Goal: Transaction & Acquisition: Book appointment/travel/reservation

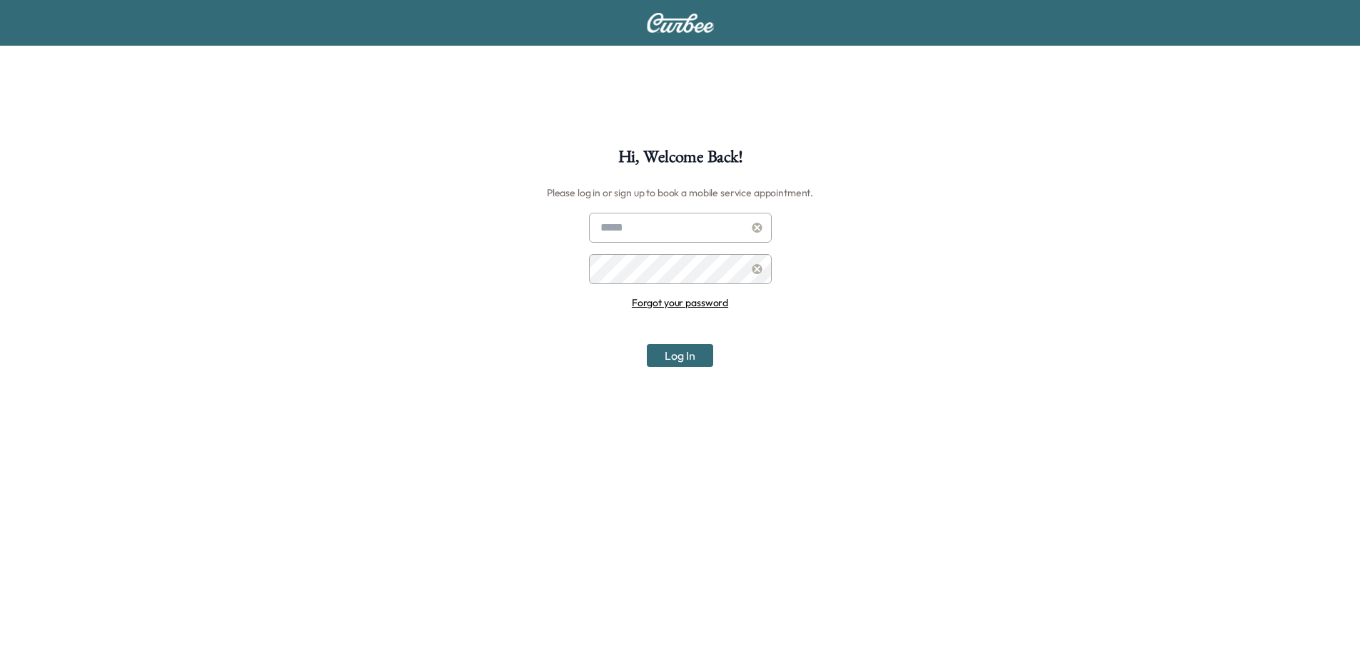
click at [659, 233] on input "text" at bounding box center [680, 228] width 183 height 30
click at [943, 123] on div "Hi, Welcome Back! Please log in or sign up to book a mobile service appointment…" at bounding box center [680, 402] width 1360 height 804
click at [928, 188] on div "Hi, Welcome Back! Please log in or sign up to book a mobile service appointment…" at bounding box center [680, 476] width 1360 height 656
click at [666, 215] on input "text" at bounding box center [680, 228] width 183 height 30
type input "**********"
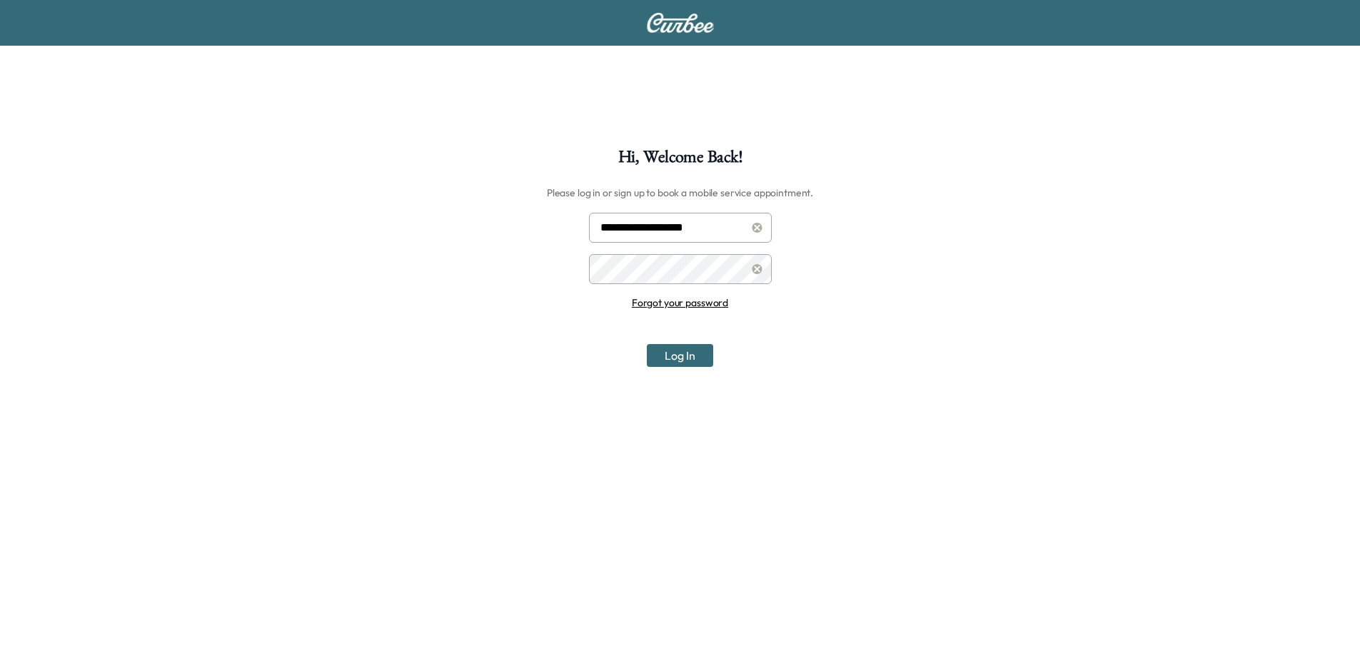
click at [647, 344] on button "Log In" at bounding box center [680, 355] width 66 height 23
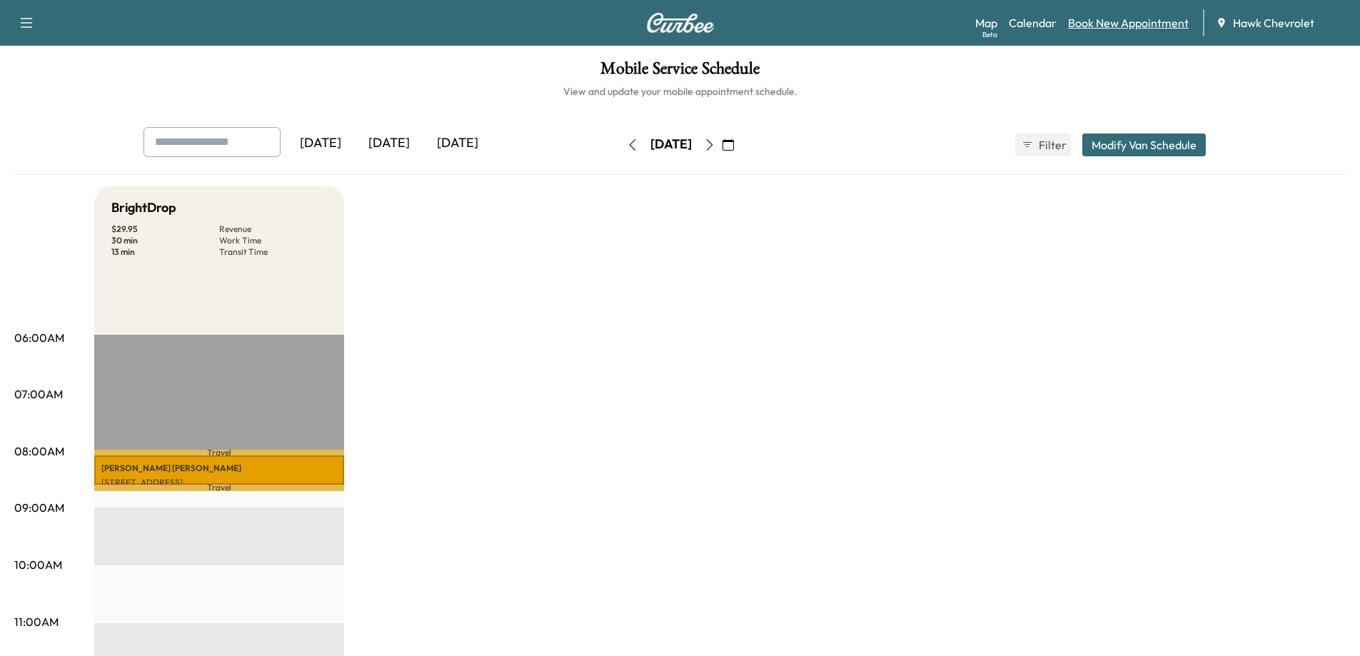
click at [1125, 22] on link "Book New Appointment" at bounding box center [1128, 22] width 121 height 17
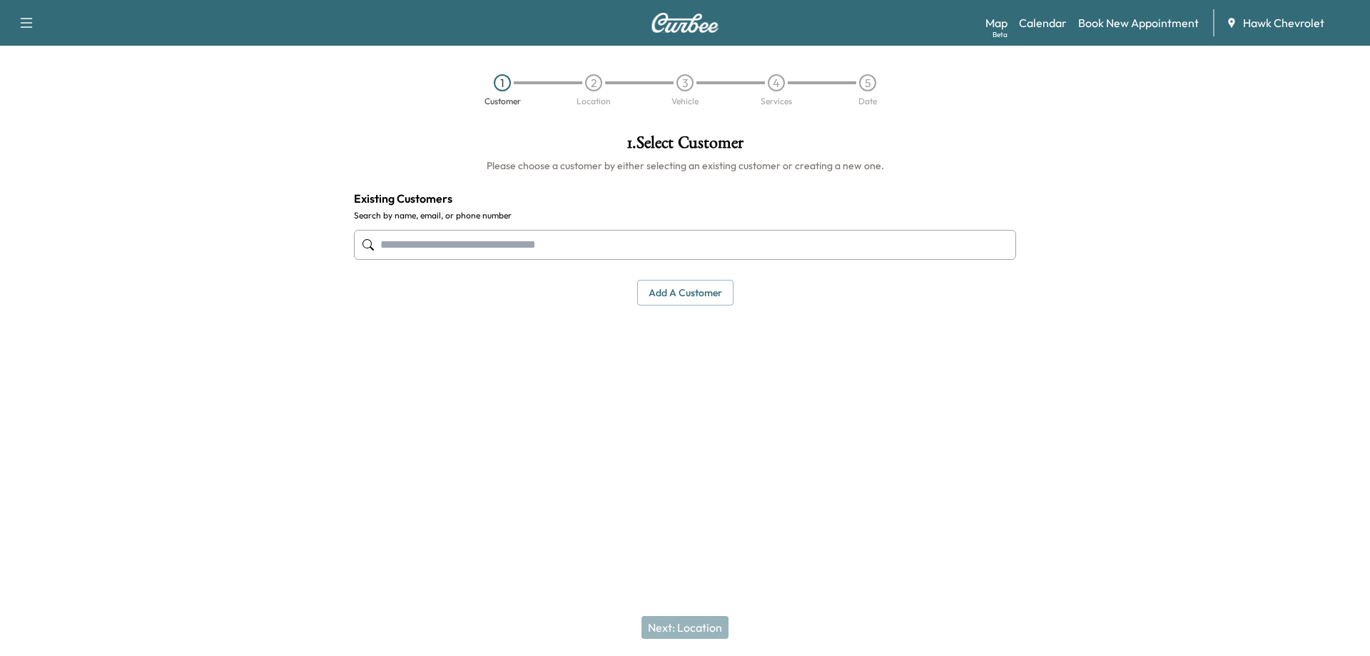
click at [573, 245] on input "text" at bounding box center [685, 245] width 662 height 30
type input "*"
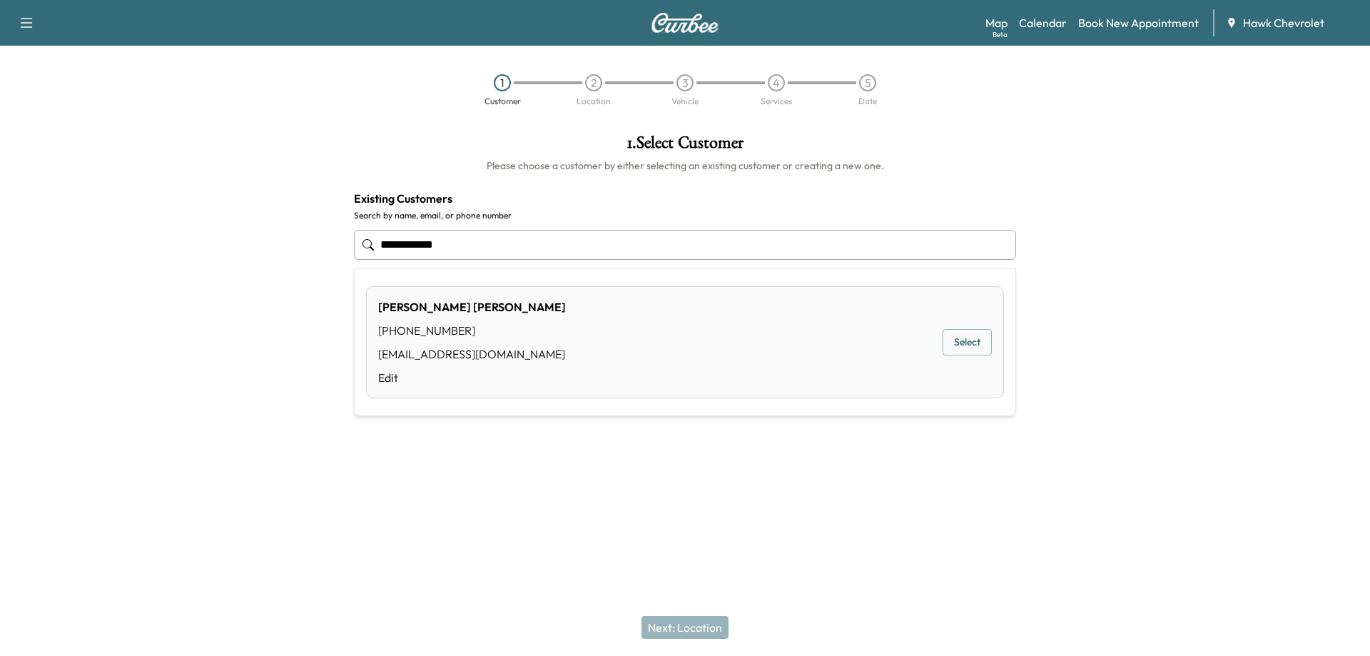
drag, startPoint x: 492, startPoint y: 238, endPoint x: 224, endPoint y: 226, distance: 267.9
click at [224, 226] on div "**********" at bounding box center [685, 287] width 1370 height 328
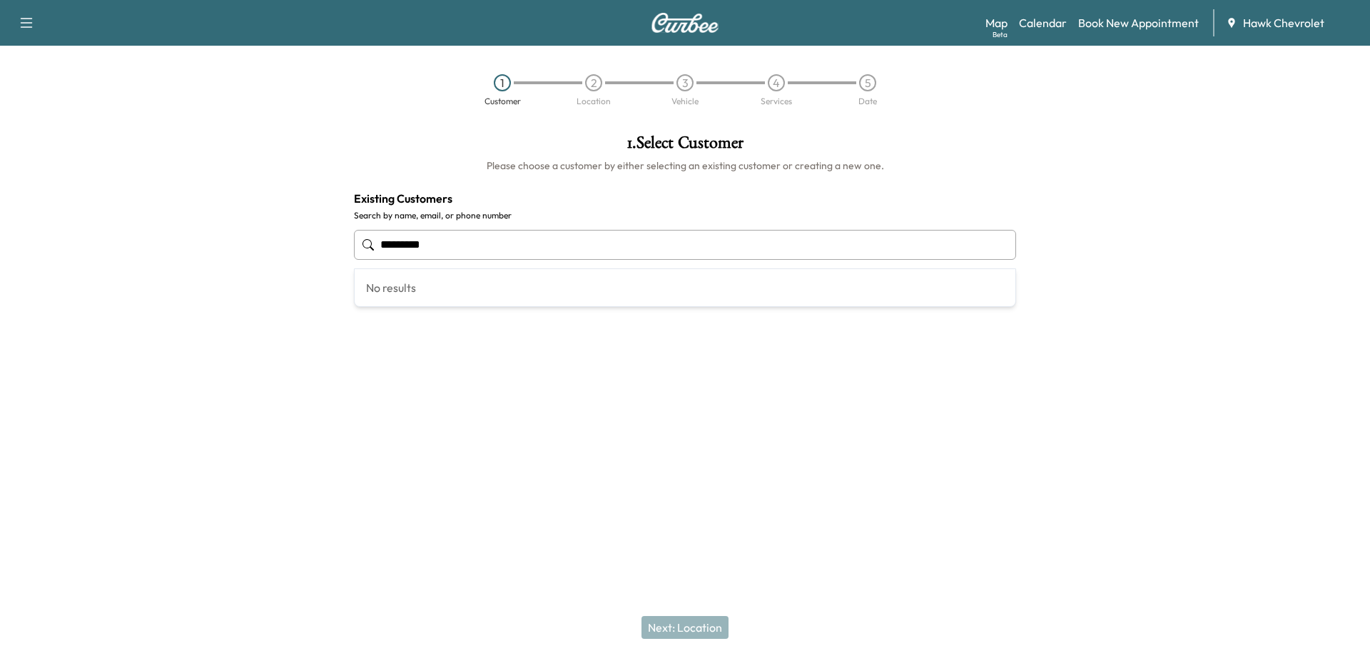
drag, startPoint x: 447, startPoint y: 246, endPoint x: 98, endPoint y: 206, distance: 351.3
click at [98, 206] on div "1 . Select Customer Please choose a customer by either selecting an existing cu…" at bounding box center [685, 287] width 1370 height 328
drag, startPoint x: 503, startPoint y: 248, endPoint x: 0, endPoint y: 209, distance: 504.6
click at [0, 209] on div "**********" at bounding box center [685, 287] width 1370 height 328
type input "**********"
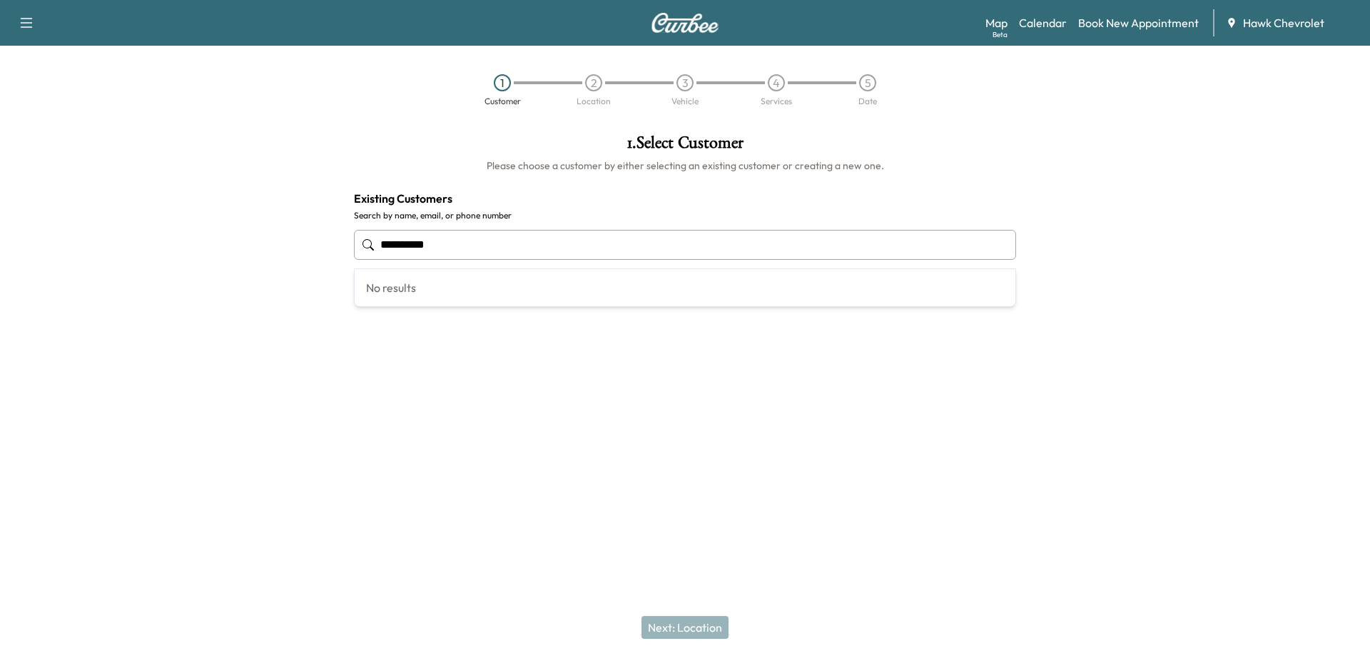
drag, startPoint x: 500, startPoint y: 250, endPoint x: 138, endPoint y: 238, distance: 362.0
click at [138, 238] on div "**********" at bounding box center [685, 287] width 1370 height 328
type input "*"
type input "**********"
click at [715, 635] on div "Next: Location" at bounding box center [685, 627] width 1370 height 57
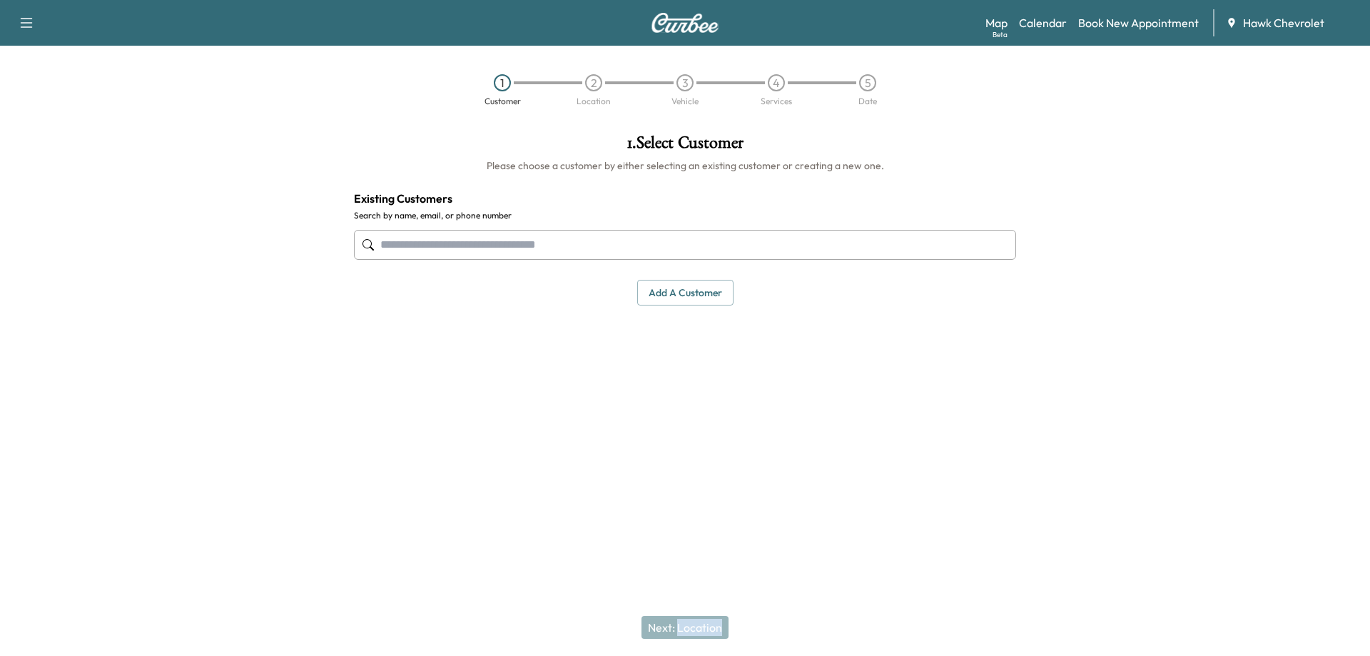
click at [715, 635] on div "Next: Location" at bounding box center [685, 627] width 1370 height 57
click at [1125, 28] on link "Book New Appointment" at bounding box center [1138, 22] width 121 height 17
click at [21, 25] on icon "button" at bounding box center [26, 22] width 17 height 17
click at [188, 35] on div "Support Log Out Map Beta Calendar Book New Appointment Hawk Chevrolet" at bounding box center [685, 23] width 1370 height 46
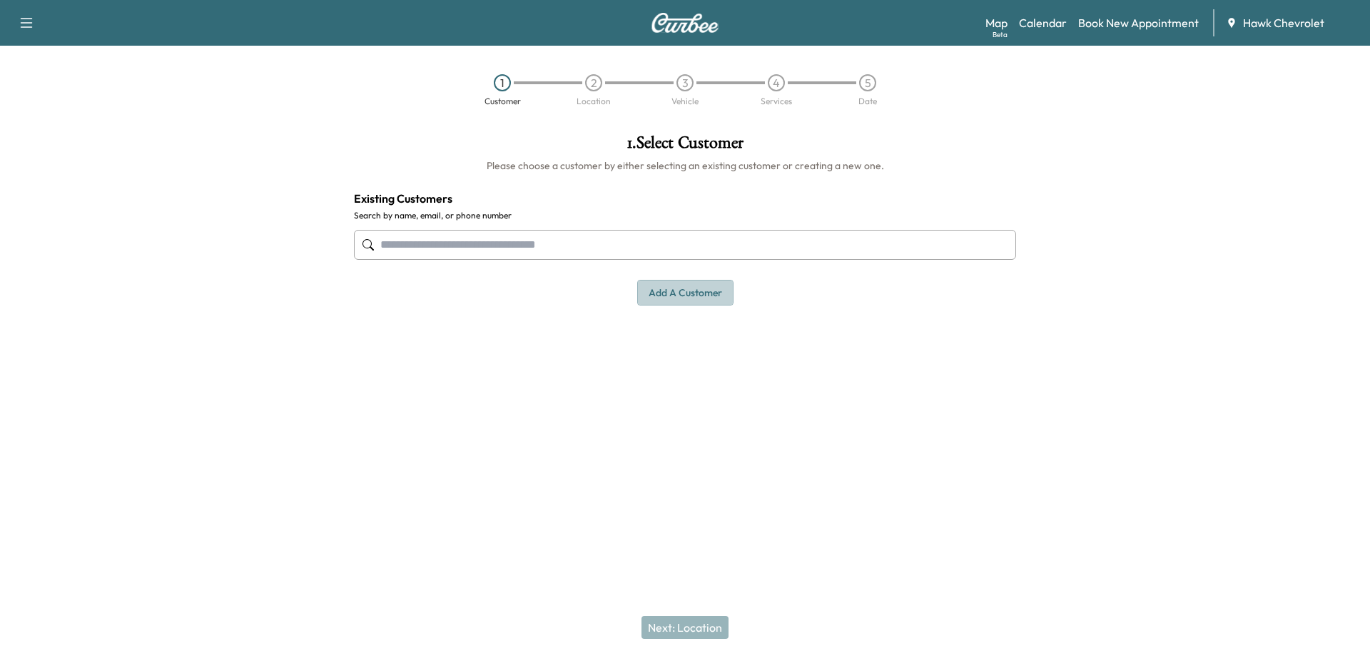
click at [679, 296] on button "Add a customer" at bounding box center [685, 293] width 96 height 26
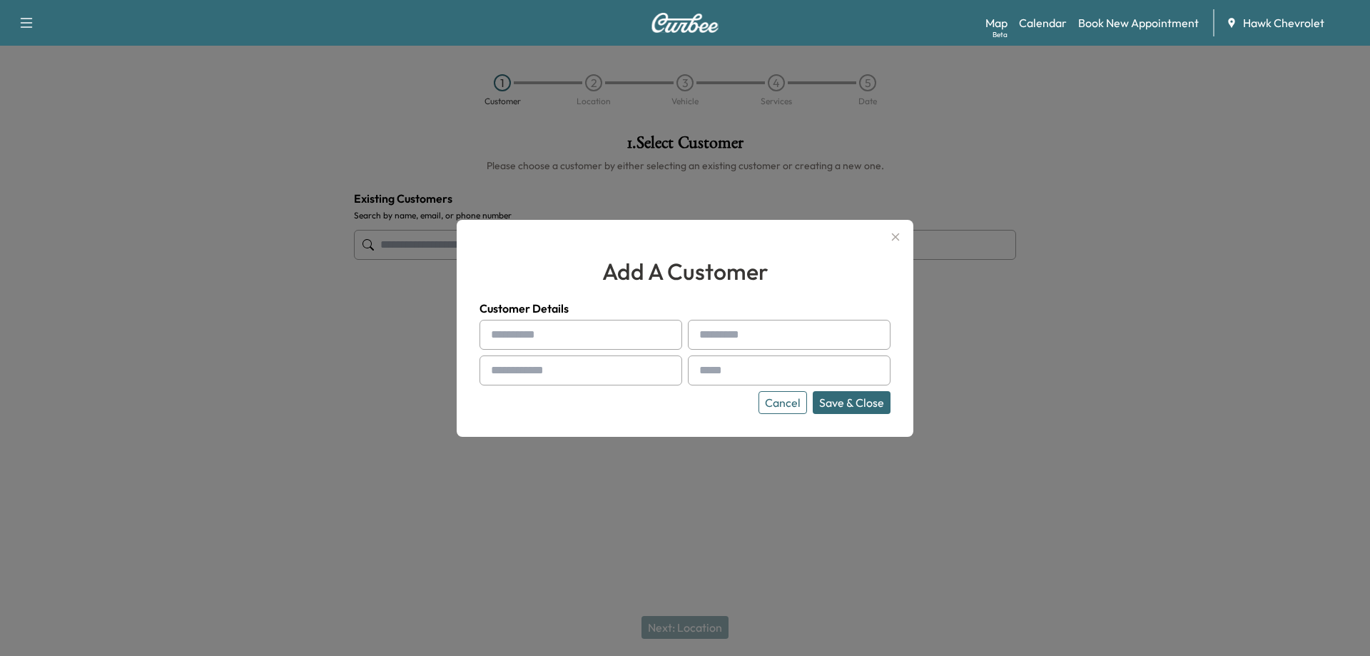
click at [542, 338] on input "text" at bounding box center [581, 335] width 203 height 30
type input "*******"
type input "****"
type input "**********"
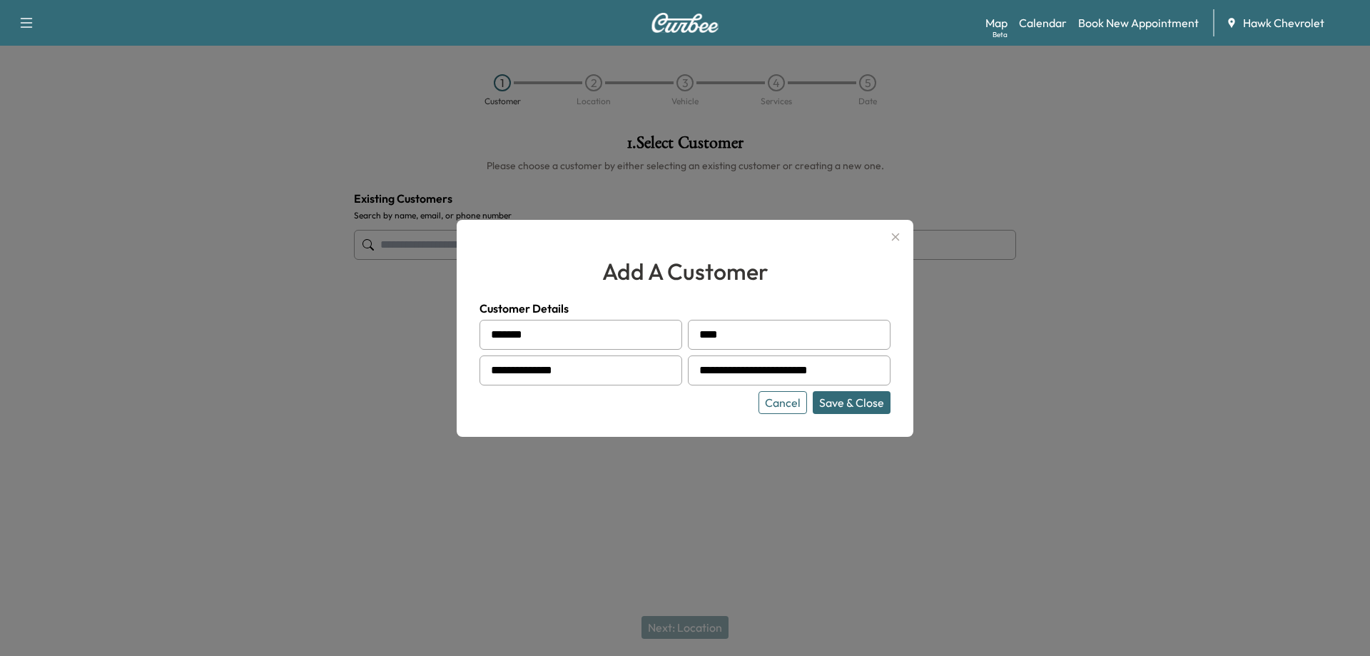
click at [883, 395] on button "Save & Close" at bounding box center [852, 402] width 78 height 23
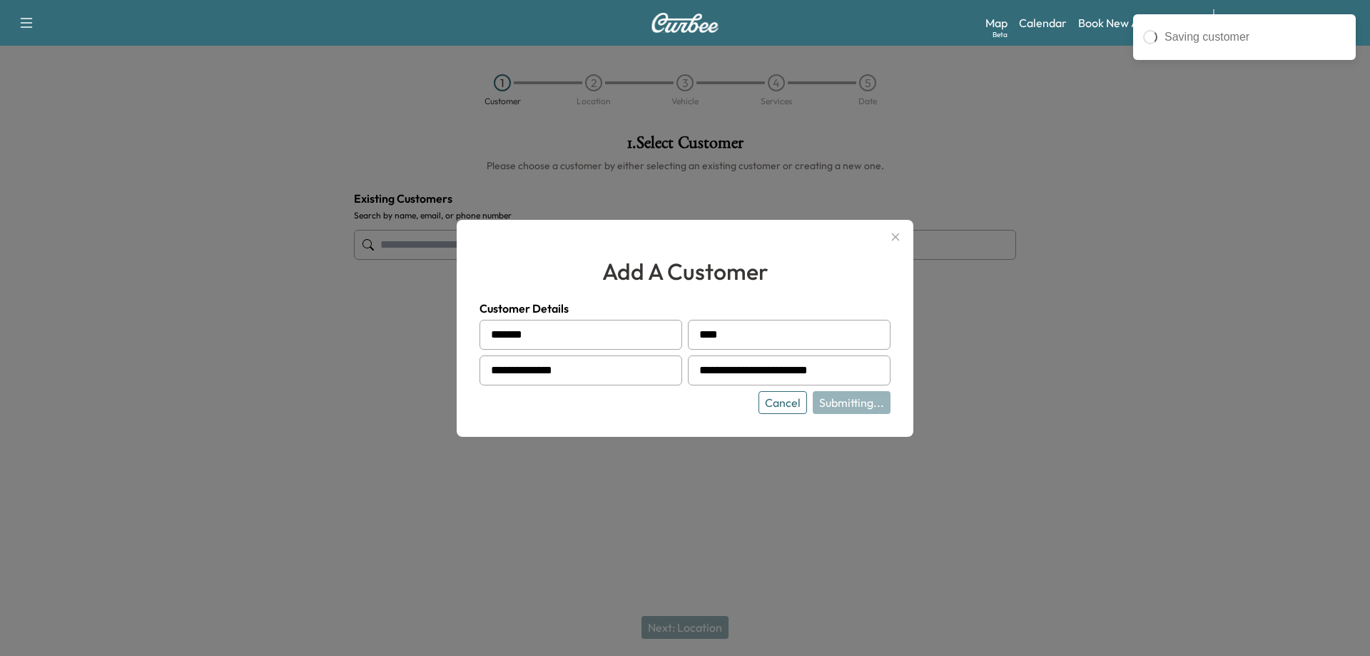
type input "**********"
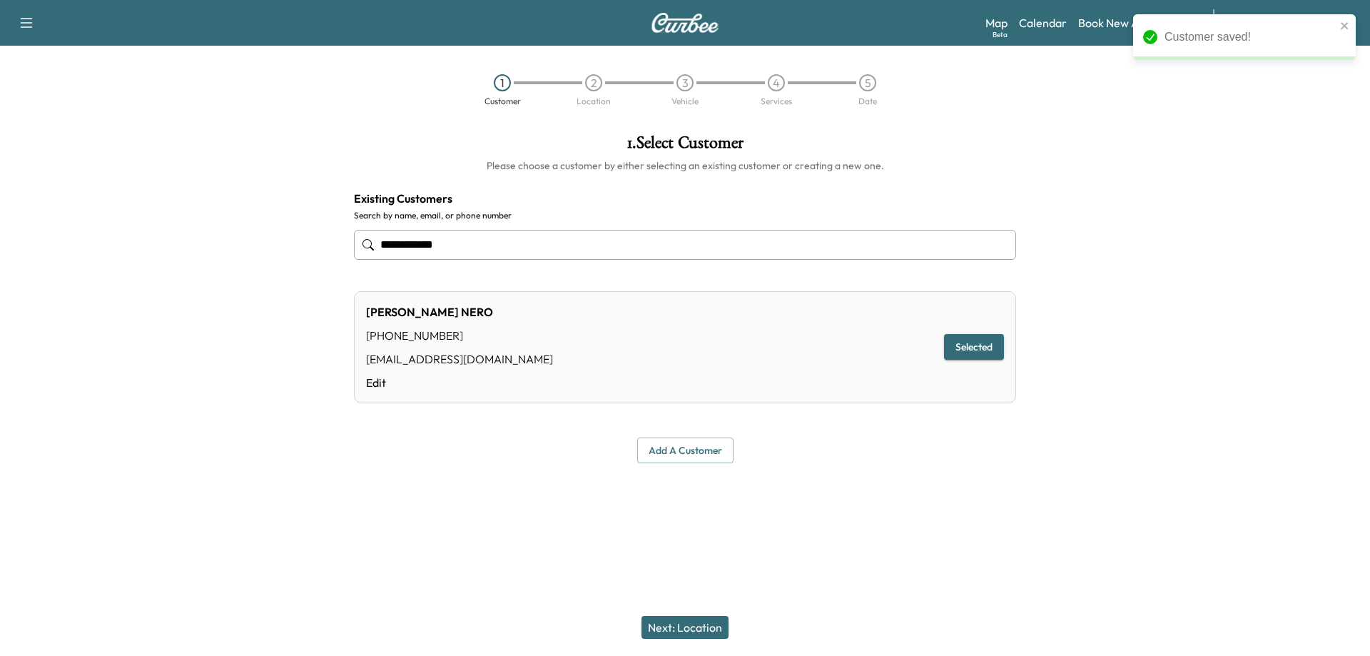
click at [668, 622] on button "Next: Location" at bounding box center [685, 627] width 87 height 23
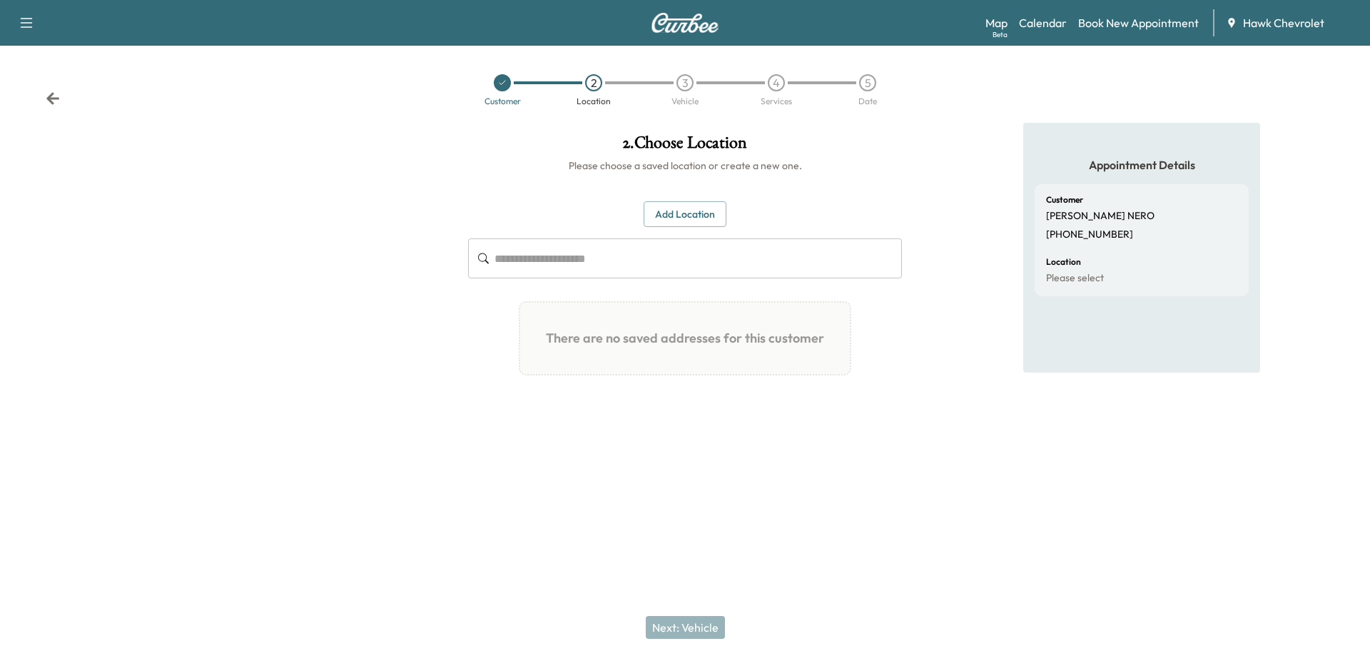
click at [604, 246] on input "text" at bounding box center [699, 258] width 408 height 40
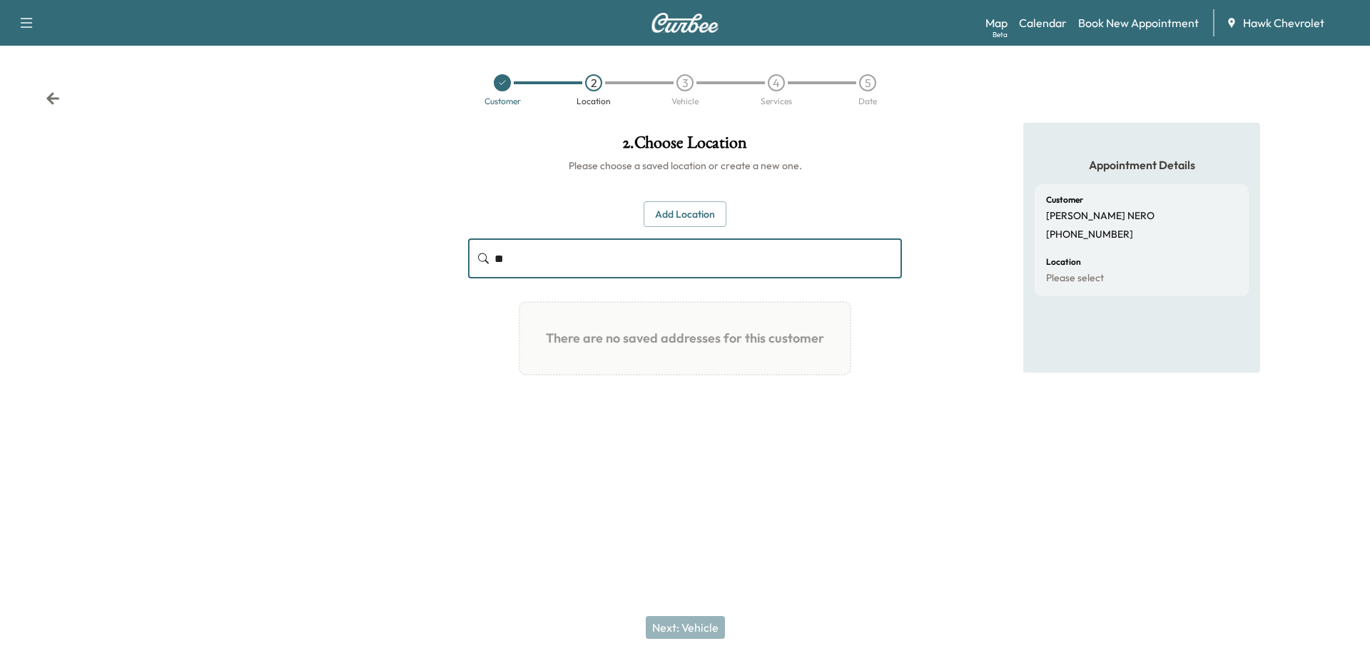
type input "*"
click at [690, 207] on button "Add Location" at bounding box center [685, 214] width 83 height 26
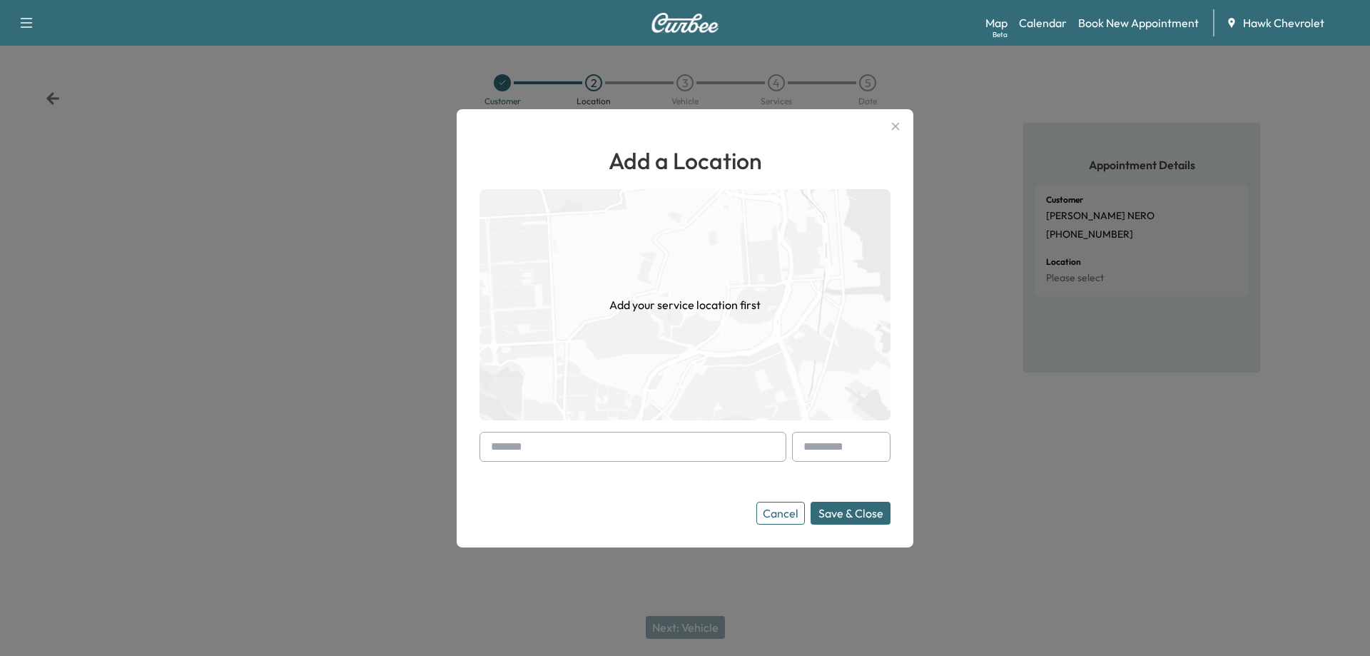
click at [633, 440] on input "text" at bounding box center [633, 447] width 307 height 30
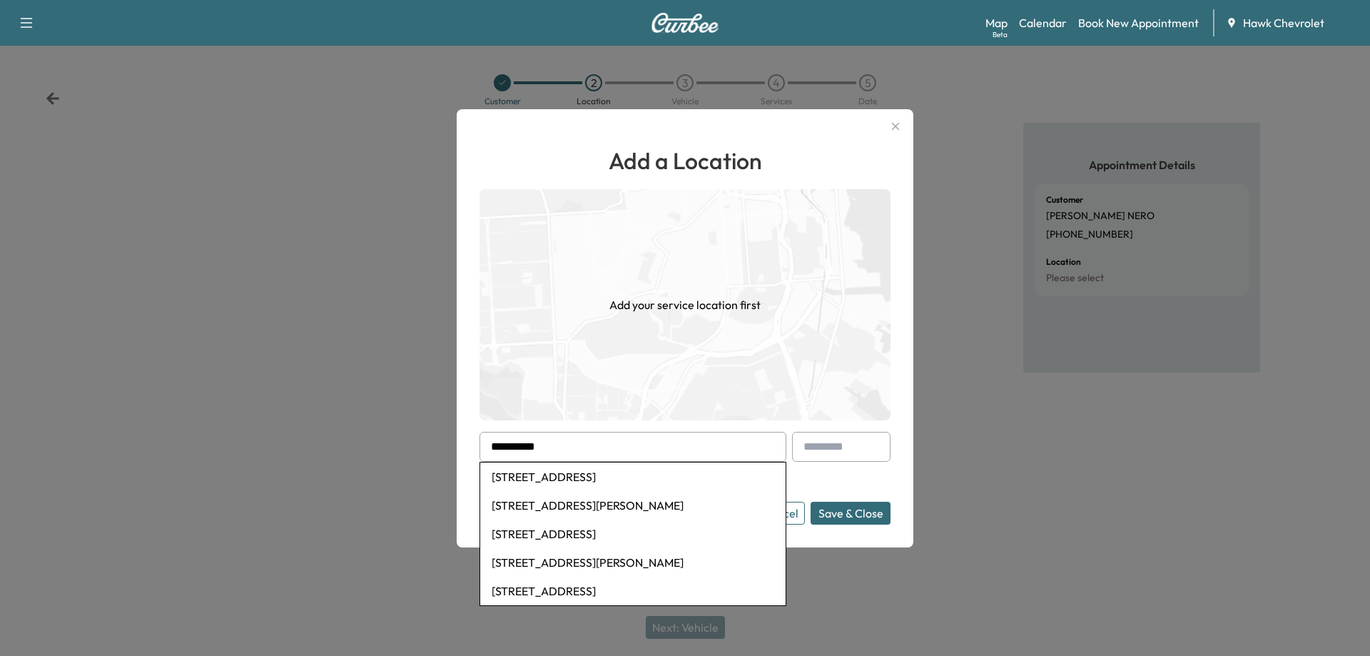
click at [630, 477] on li "[STREET_ADDRESS]" at bounding box center [632, 476] width 305 height 29
type input "**********"
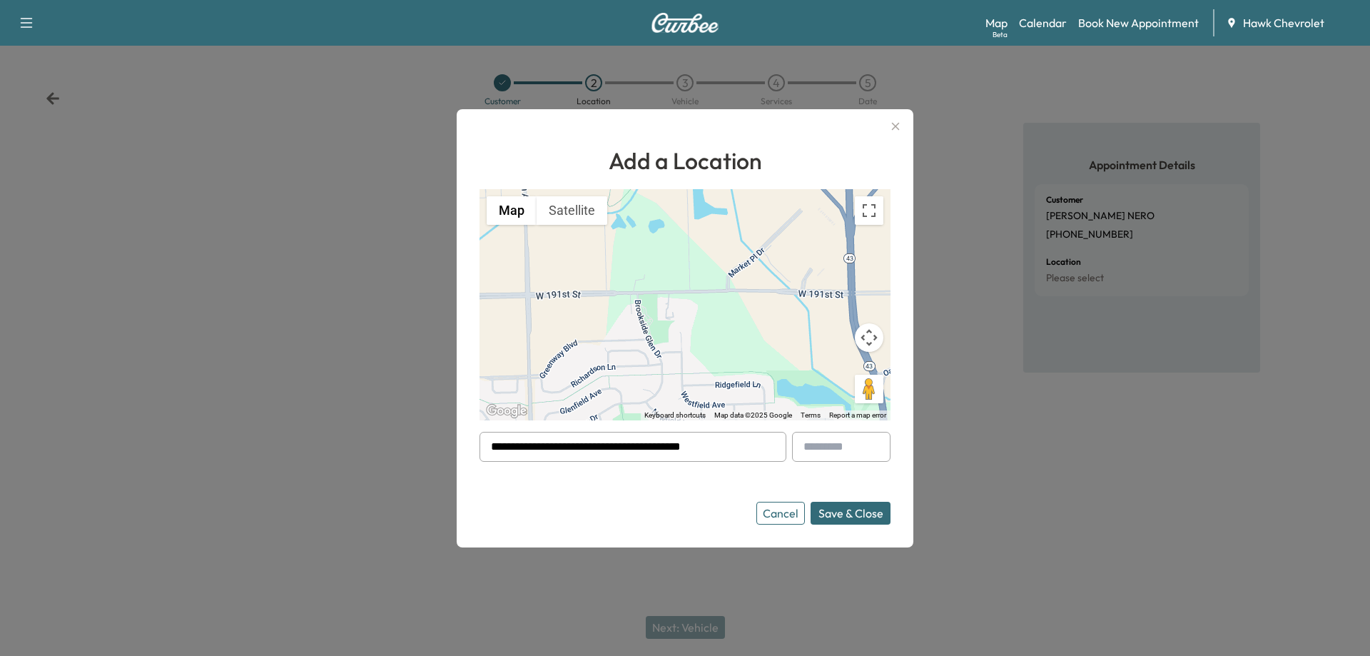
click at [841, 510] on button "Save & Close" at bounding box center [851, 513] width 80 height 23
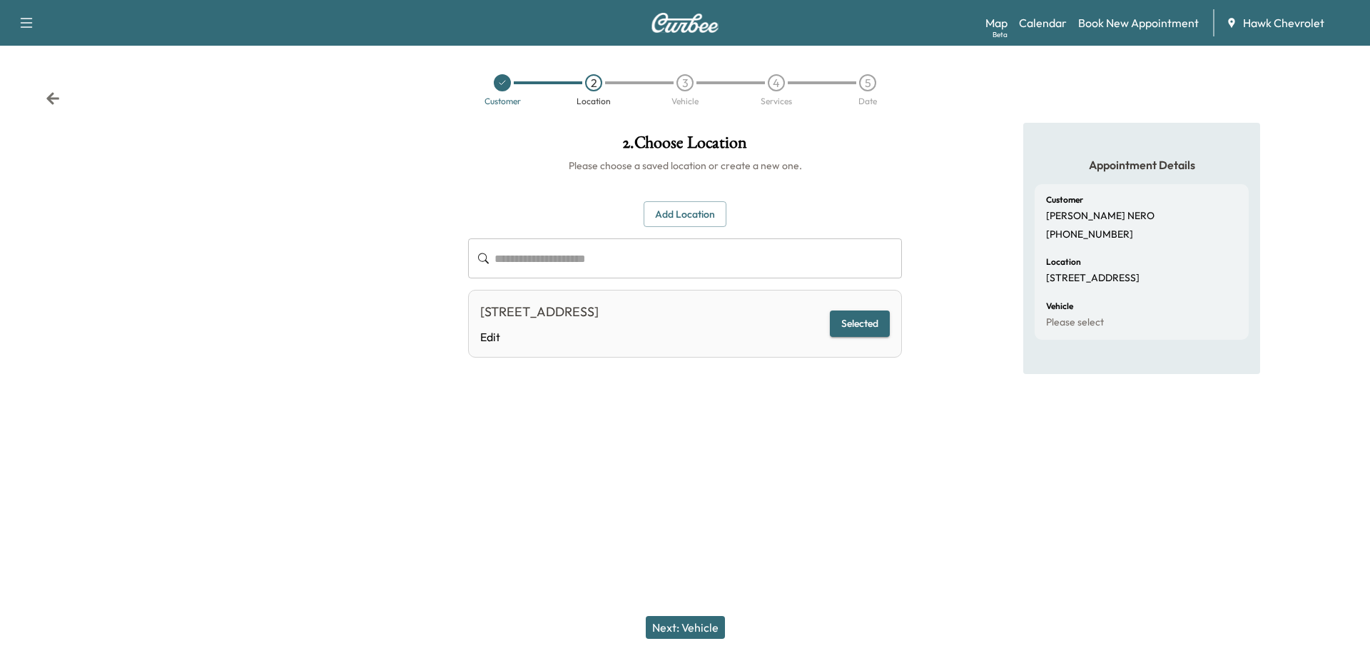
click at [708, 628] on button "Next: Vehicle" at bounding box center [685, 627] width 79 height 23
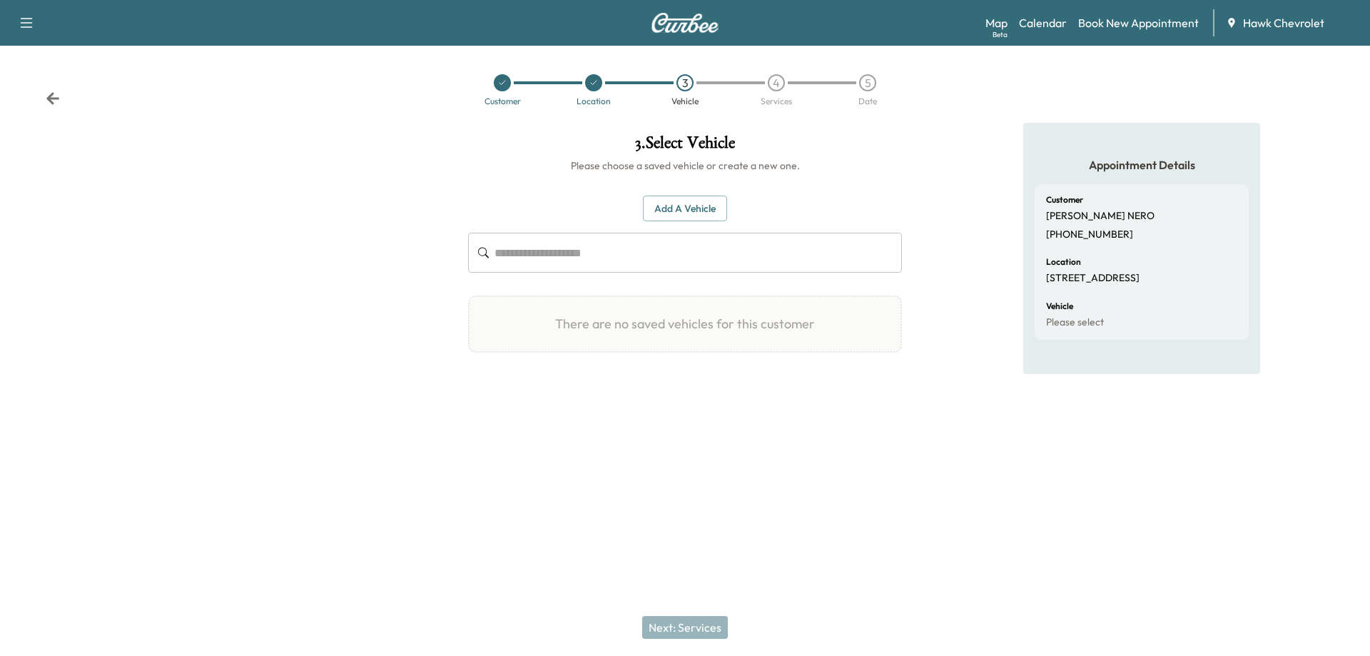
click at [681, 207] on button "Add a Vehicle" at bounding box center [685, 209] width 84 height 26
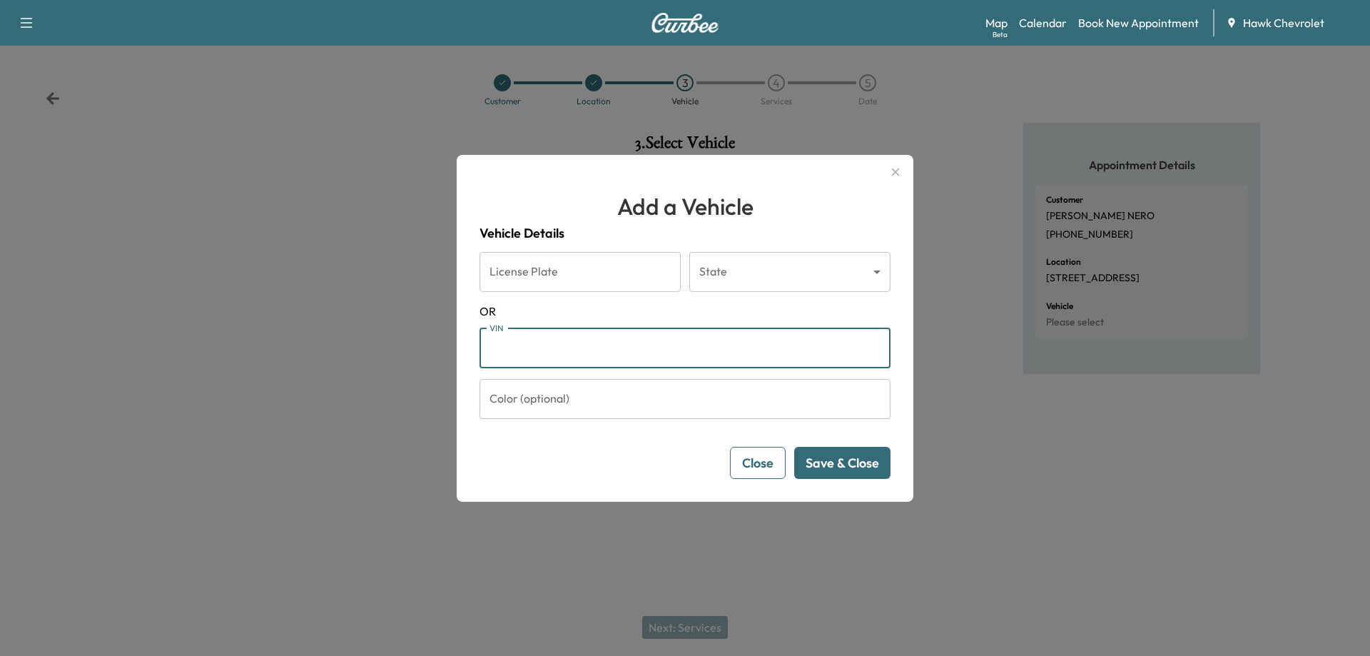
click at [561, 358] on input "VIN" at bounding box center [685, 348] width 411 height 40
paste input "**********"
type input "**********"
click at [804, 463] on button "Save & Close" at bounding box center [842, 463] width 96 height 32
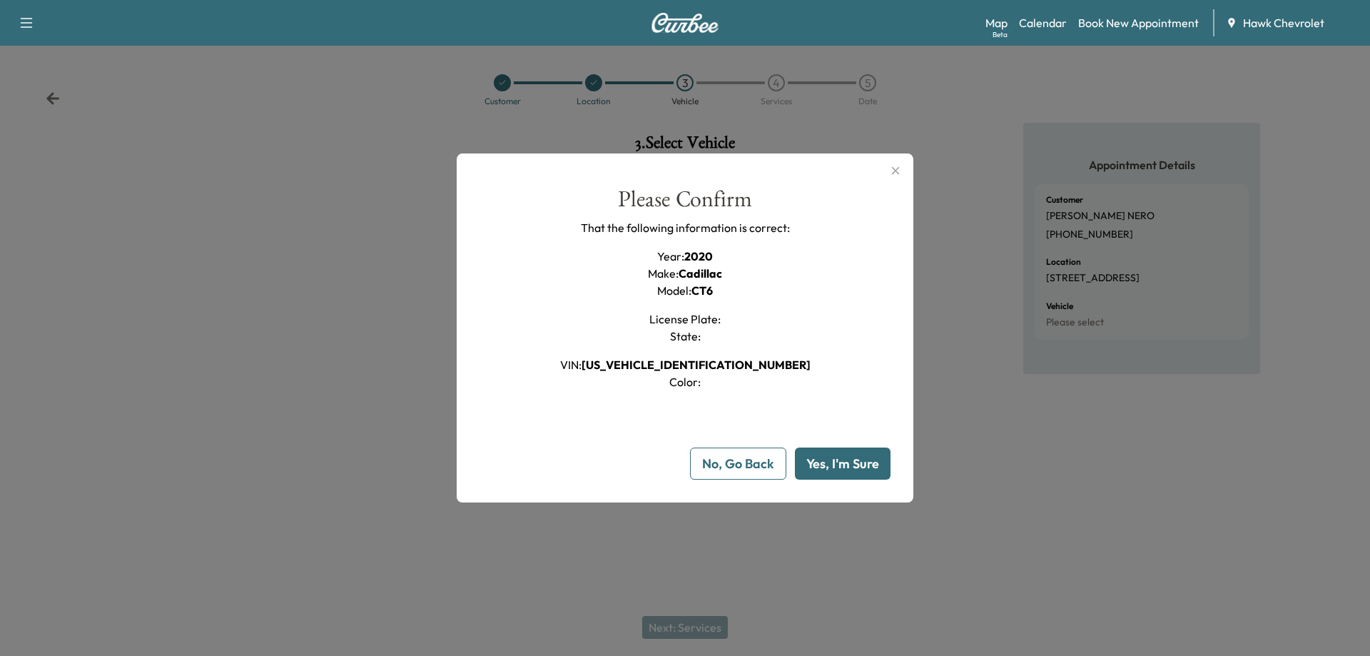
click at [804, 463] on button "Yes, I'm Sure" at bounding box center [843, 463] width 96 height 32
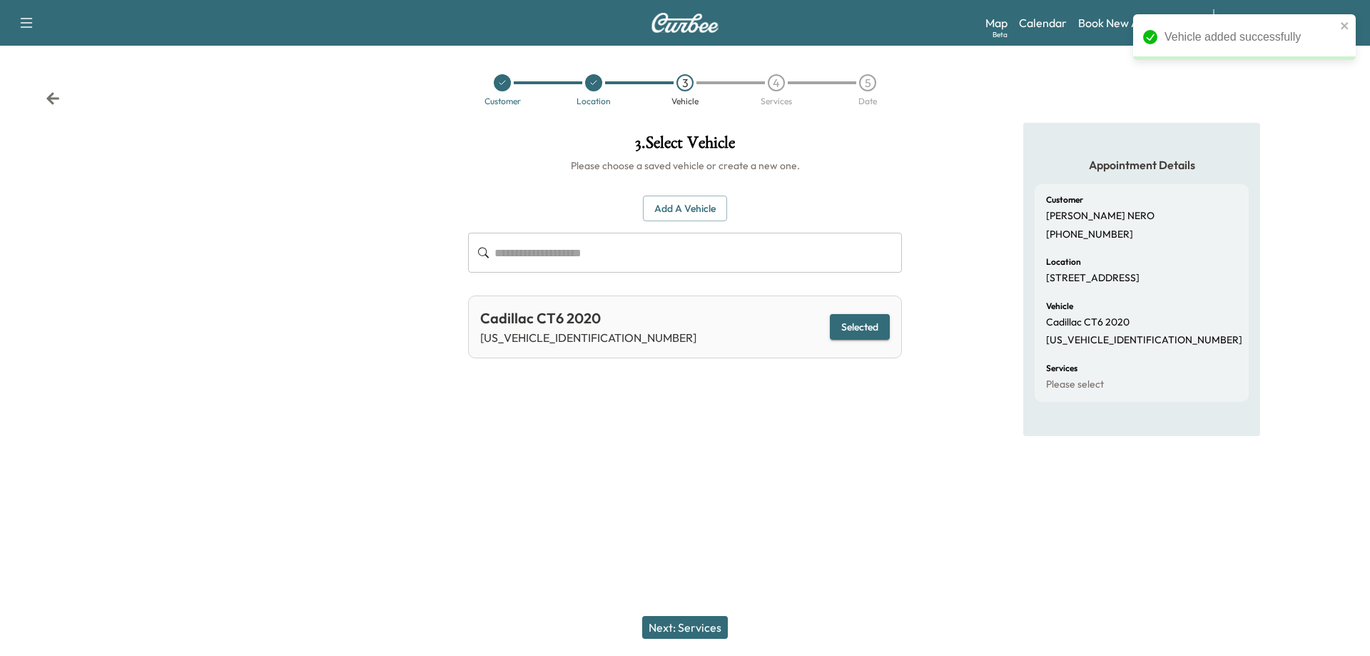
click at [699, 628] on button "Next: Services" at bounding box center [685, 627] width 86 height 23
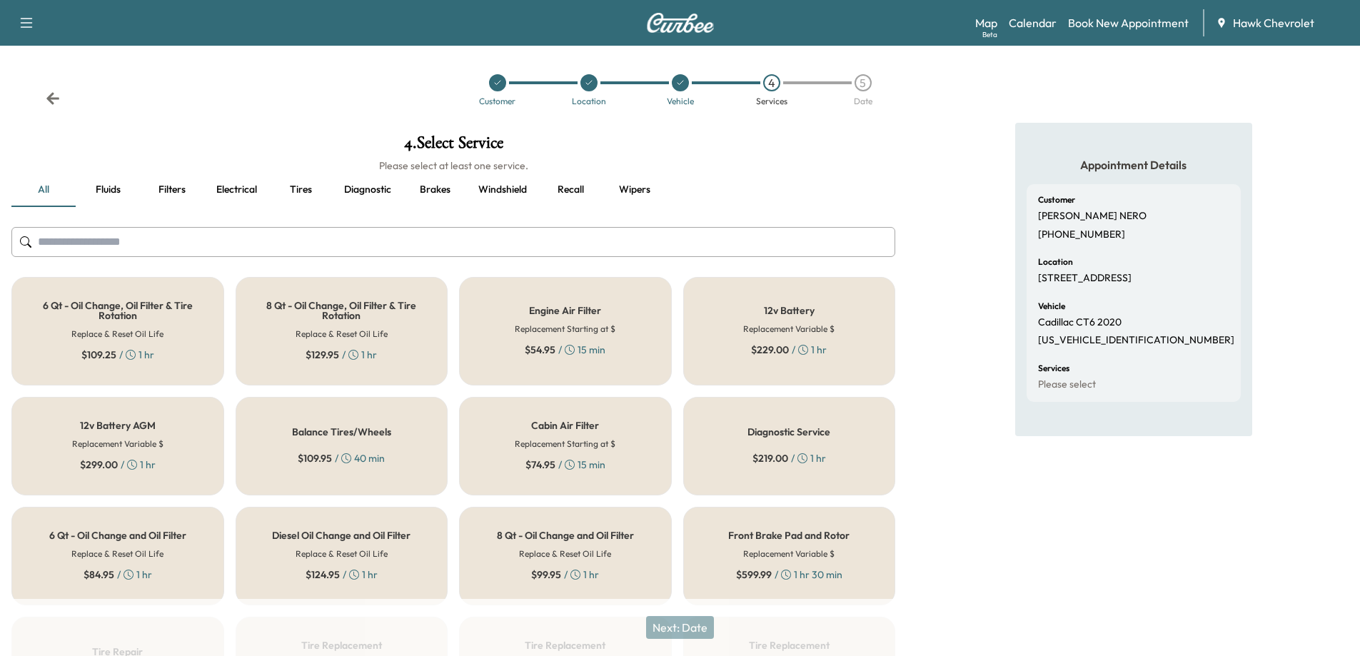
click at [571, 186] on button "Recall" at bounding box center [570, 190] width 64 height 34
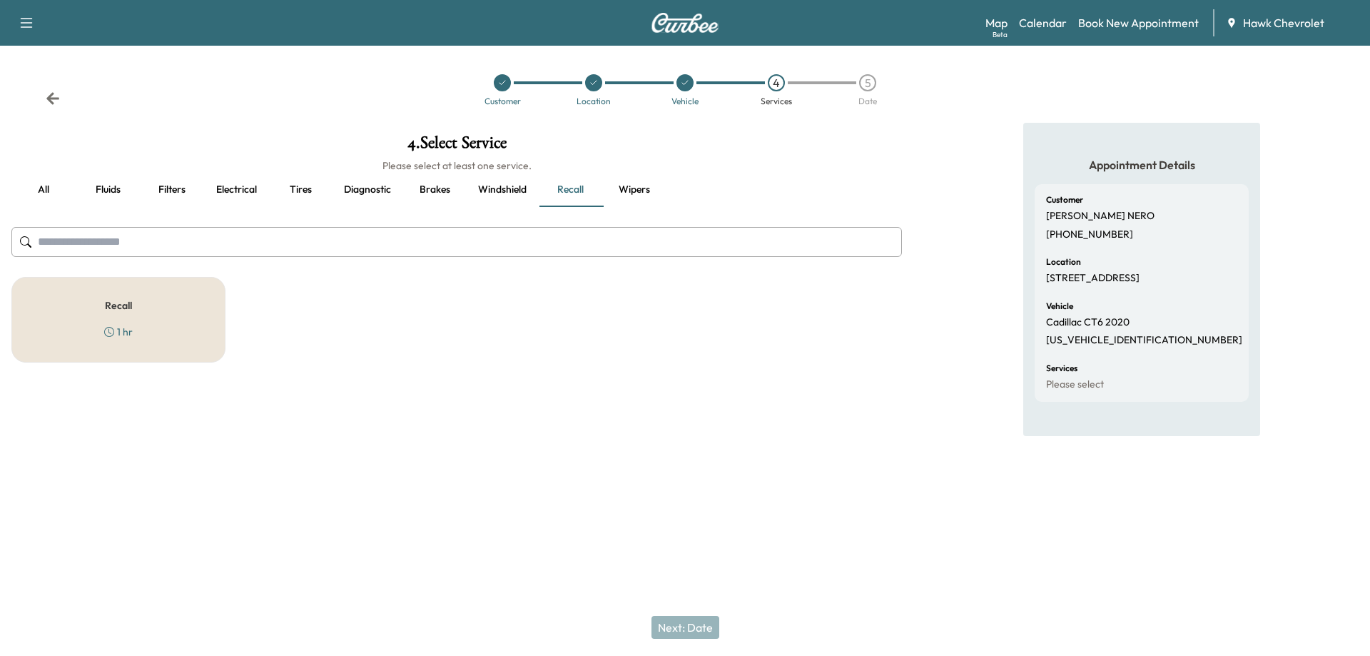
click at [161, 311] on div "Recall 1 hr" at bounding box center [118, 320] width 214 height 86
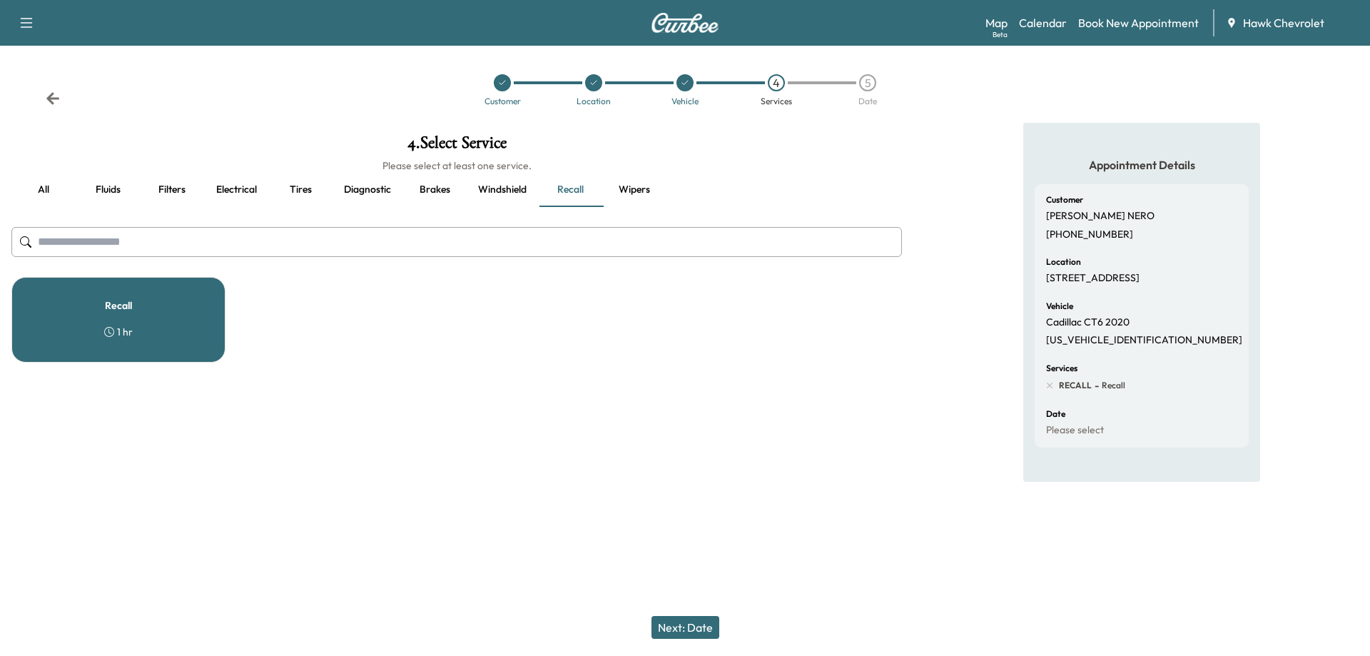
click at [38, 190] on button "all" at bounding box center [43, 190] width 64 height 34
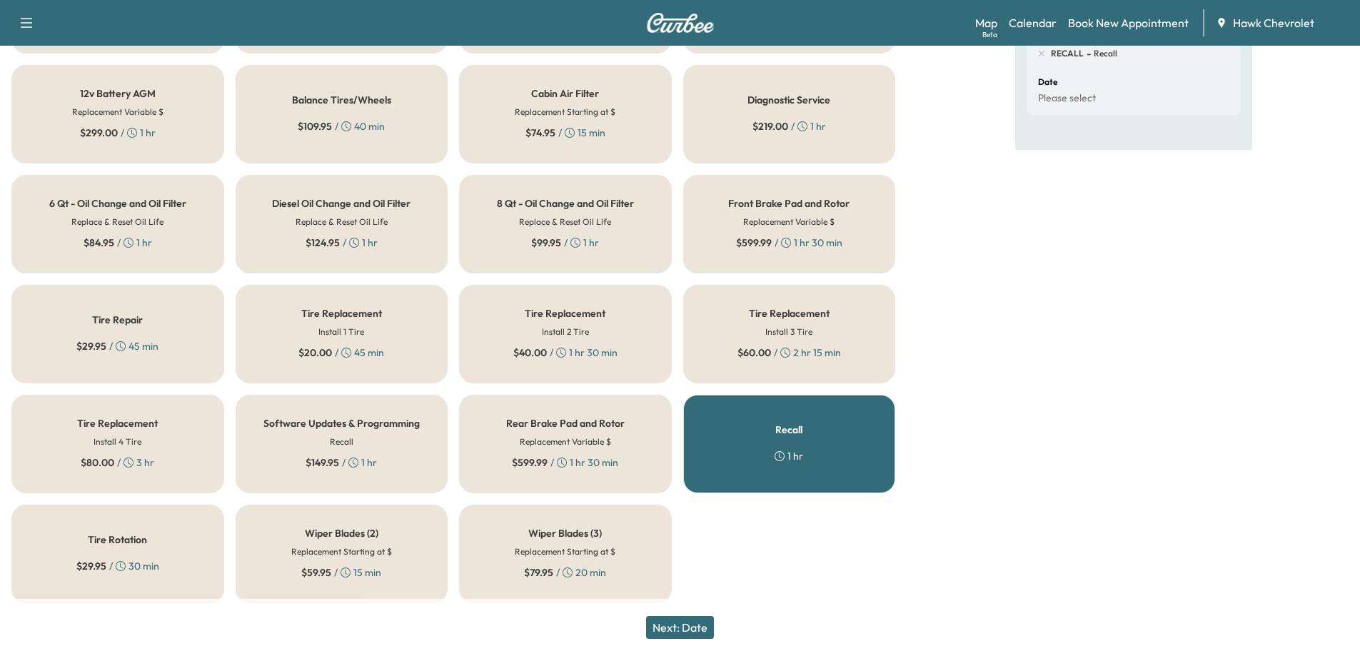
scroll to position [336, 0]
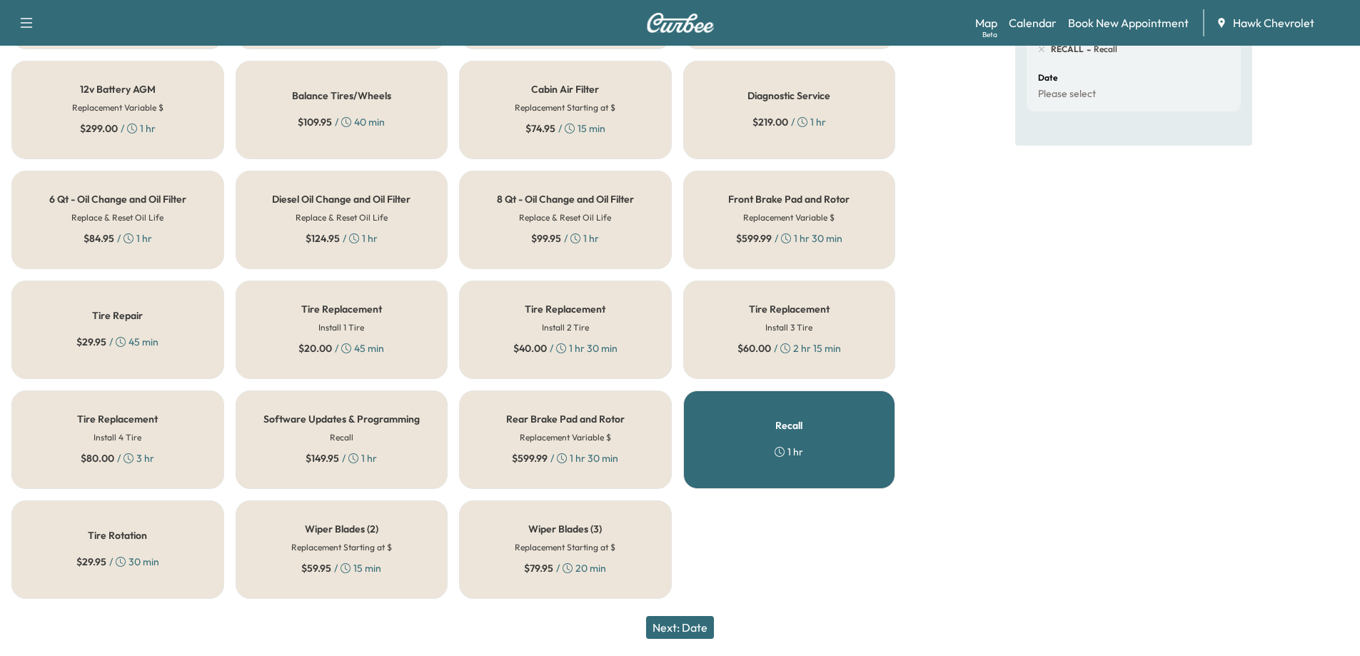
click at [397, 438] on div "Software Updates & Programming Recall $ 149.95 / 1 hr" at bounding box center [342, 439] width 213 height 98
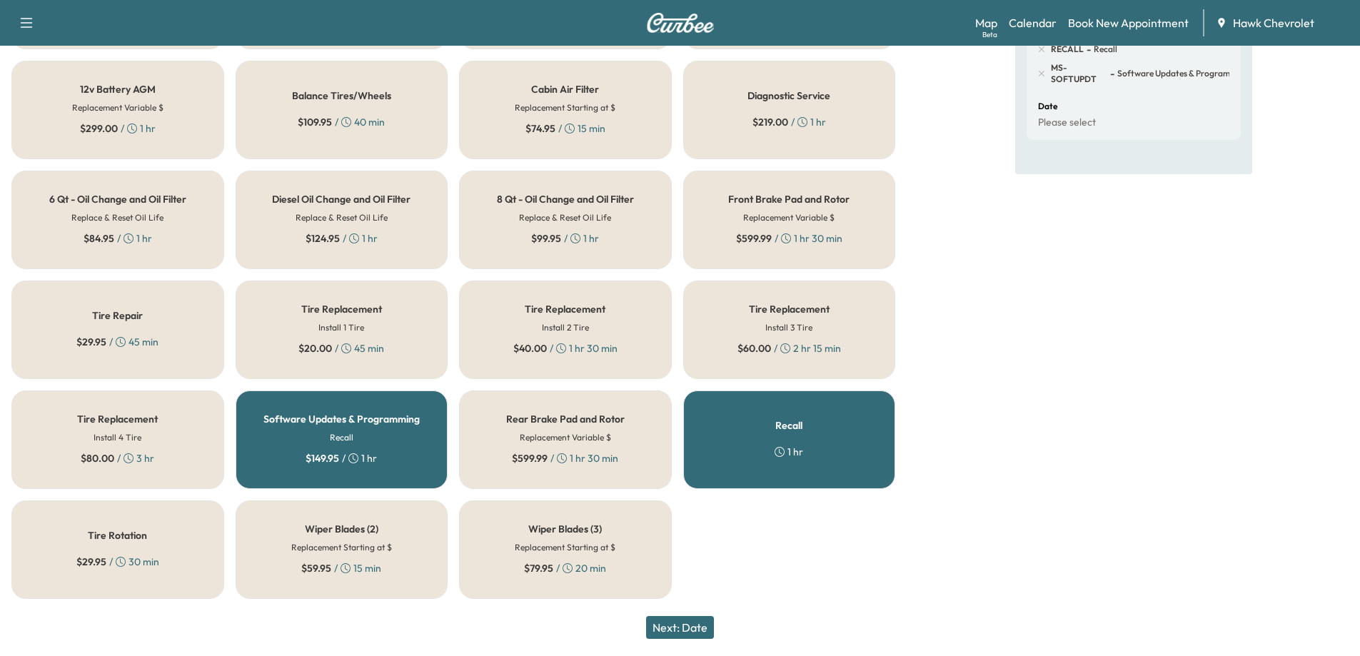
click at [422, 439] on div "Software Updates & Programming Recall $ 149.95 / 1 hr" at bounding box center [342, 439] width 213 height 98
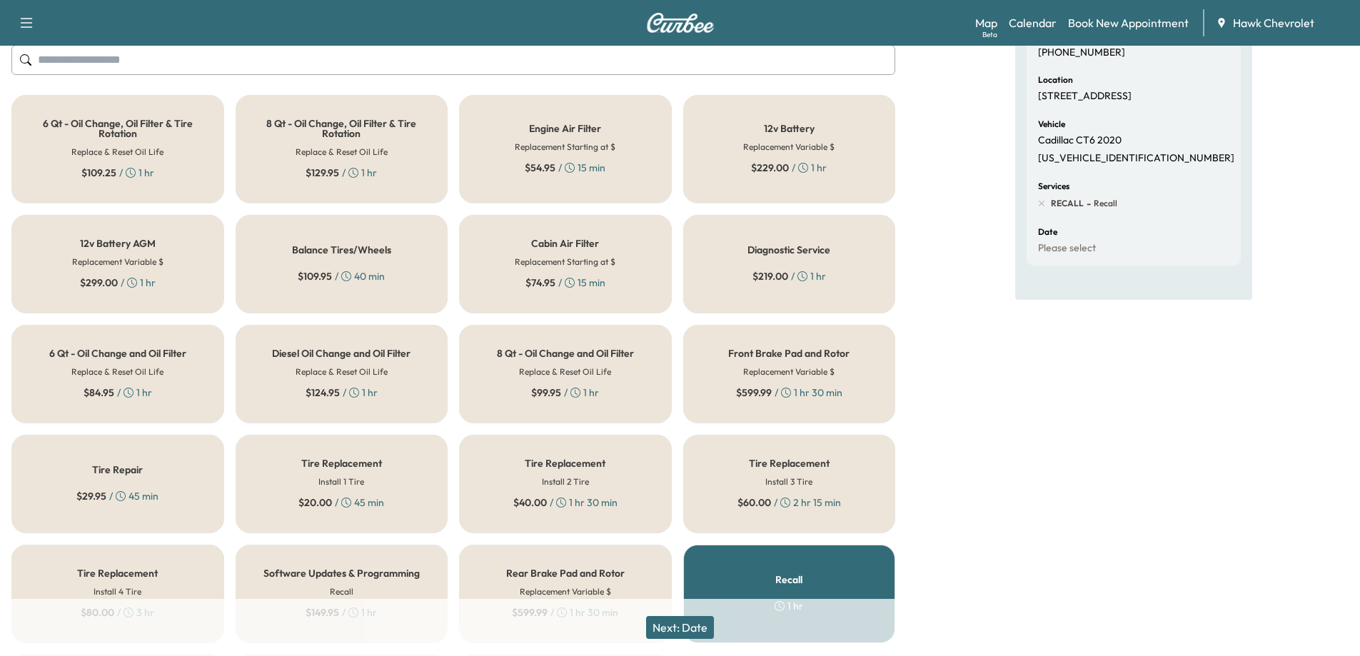
scroll to position [0, 0]
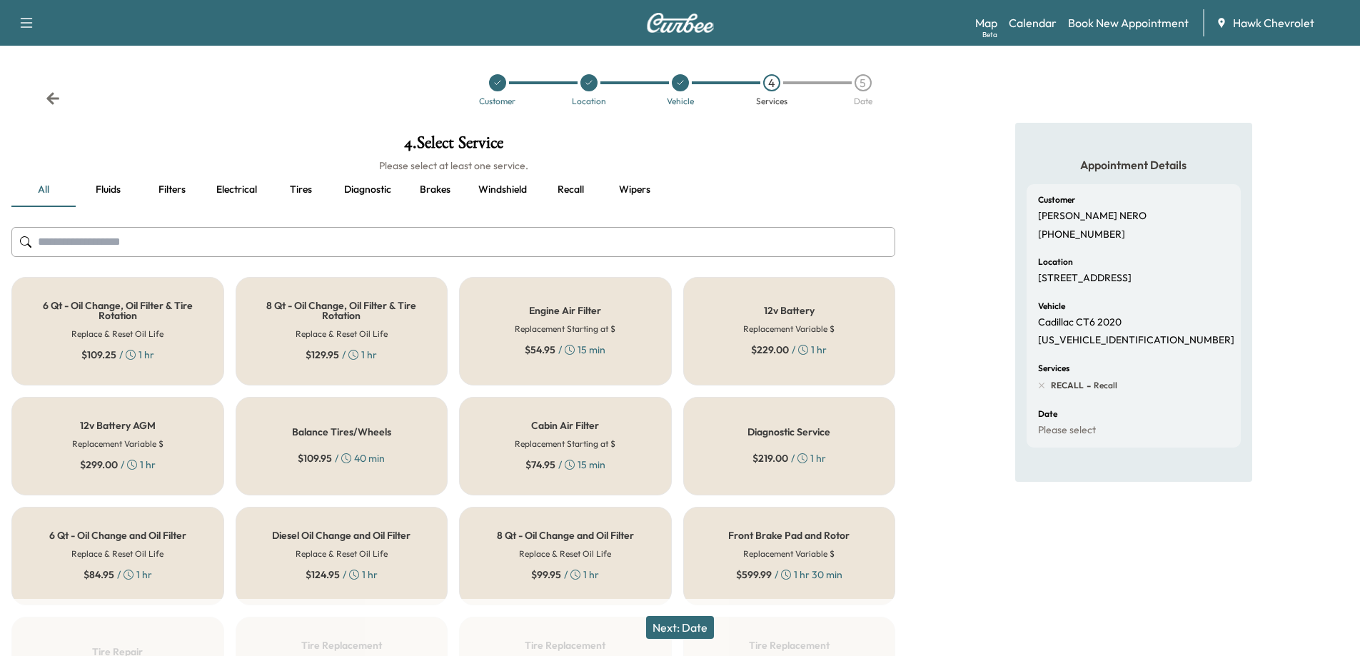
click at [351, 243] on input "text" at bounding box center [453, 242] width 884 height 30
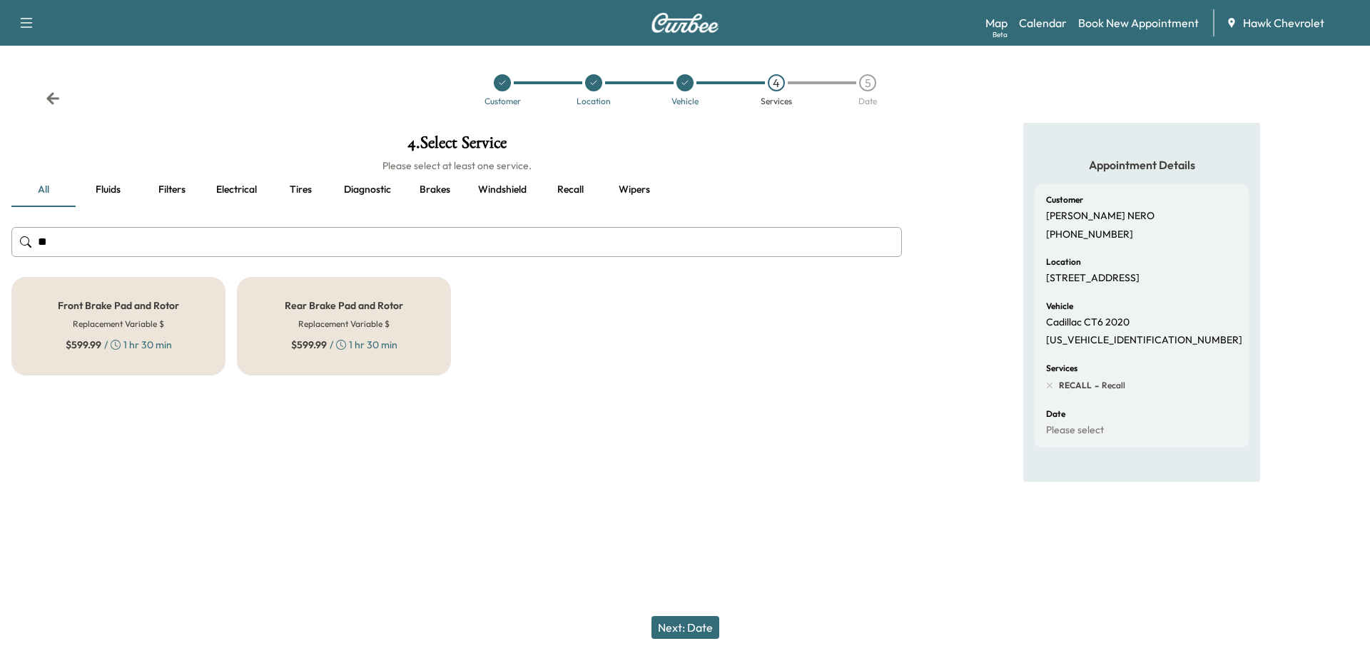
type input "*"
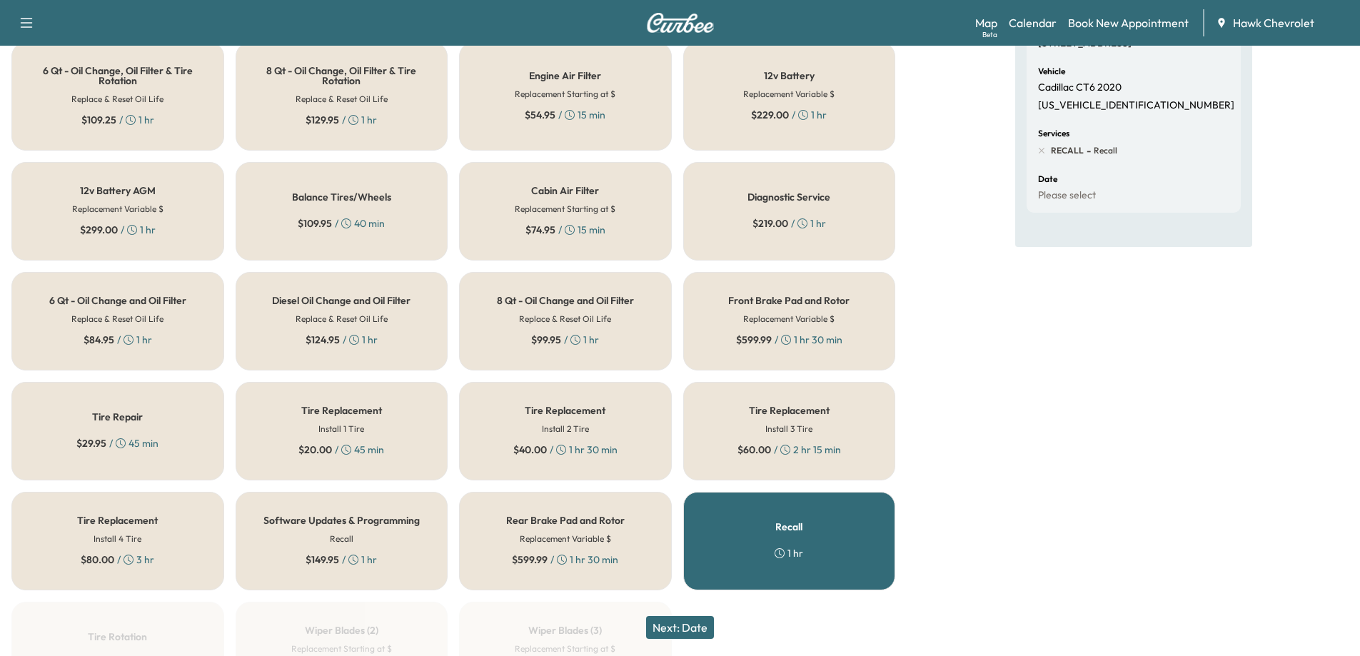
scroll to position [285, 0]
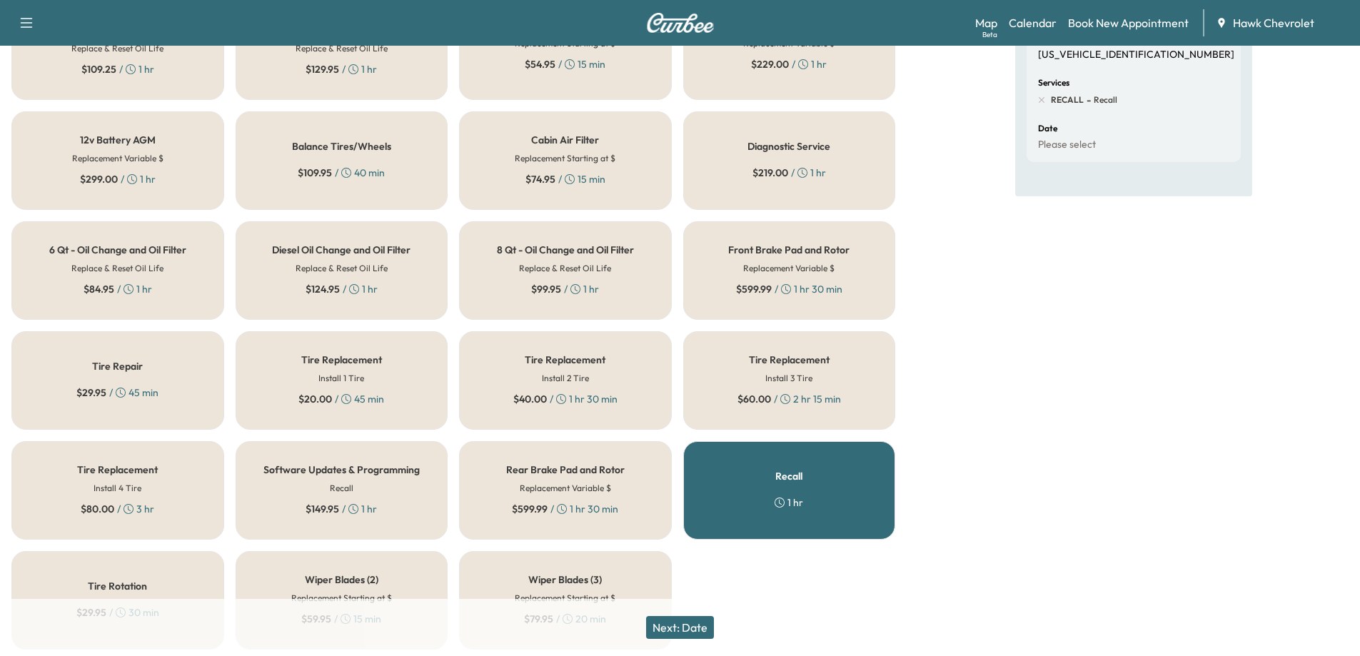
click at [398, 496] on div "Software Updates & Programming Recall $ 149.95 / 1 hr" at bounding box center [342, 490] width 213 height 98
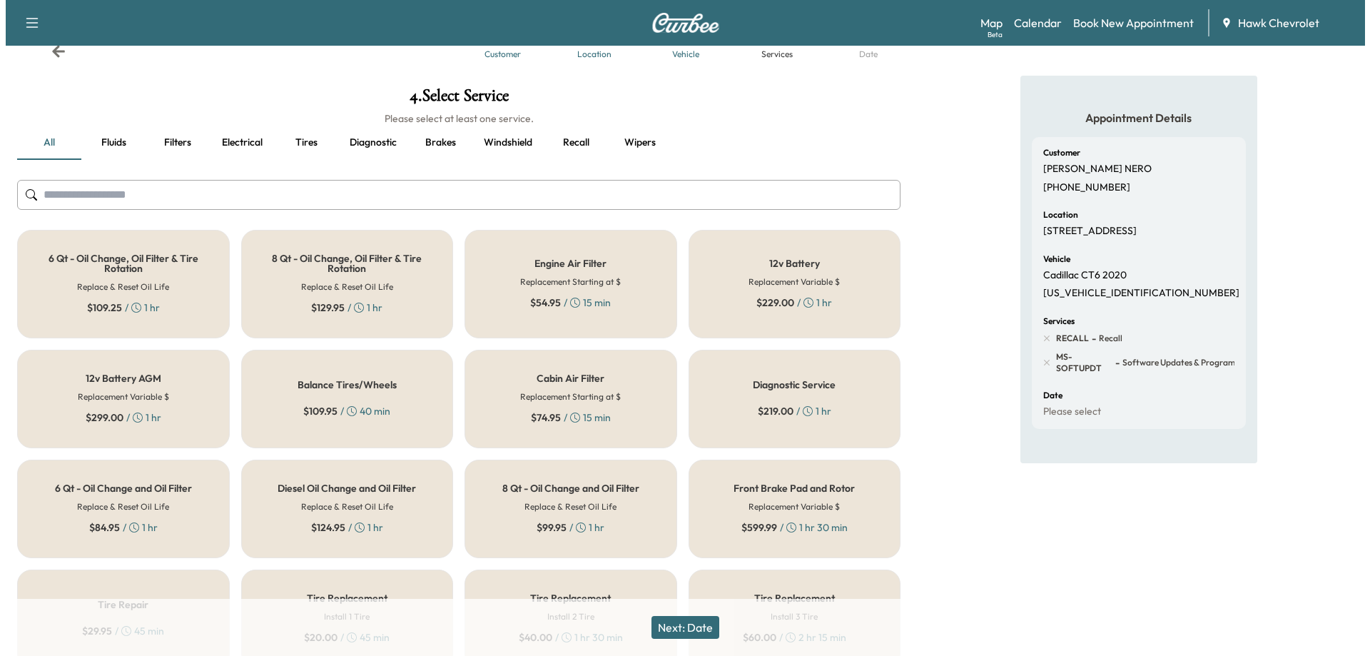
scroll to position [0, 0]
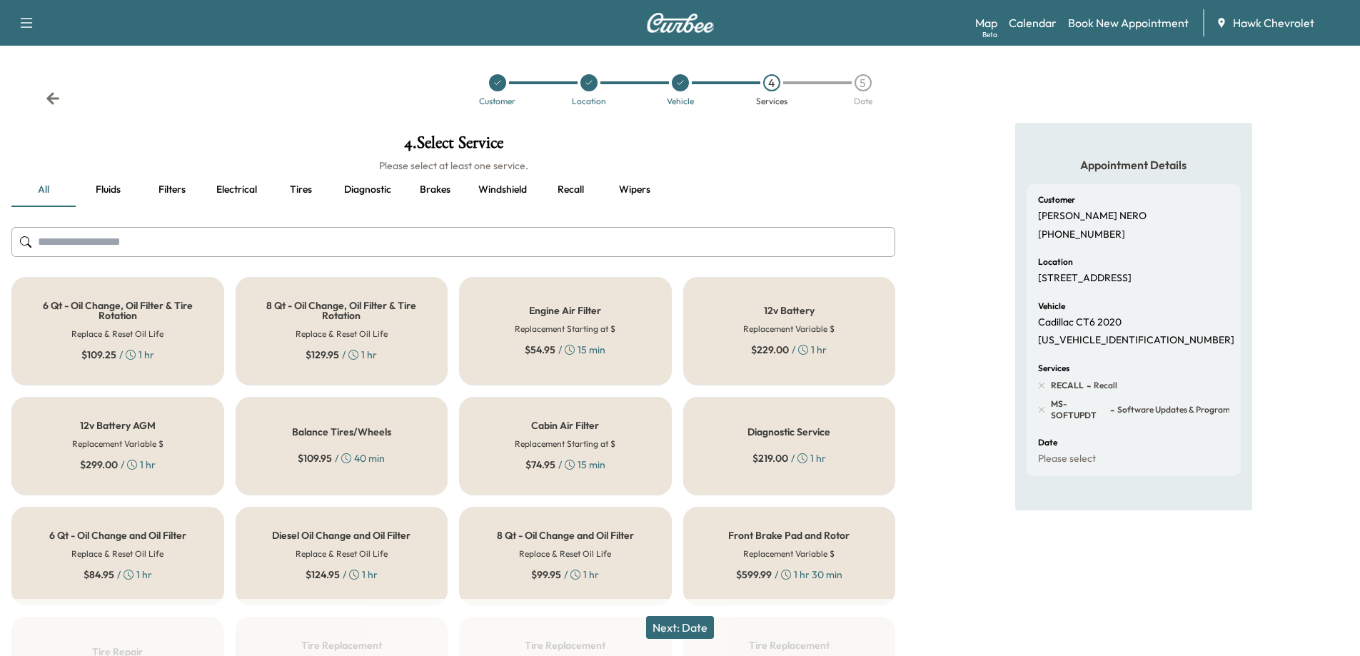
click at [360, 193] on button "Diagnostic" at bounding box center [368, 190] width 70 height 34
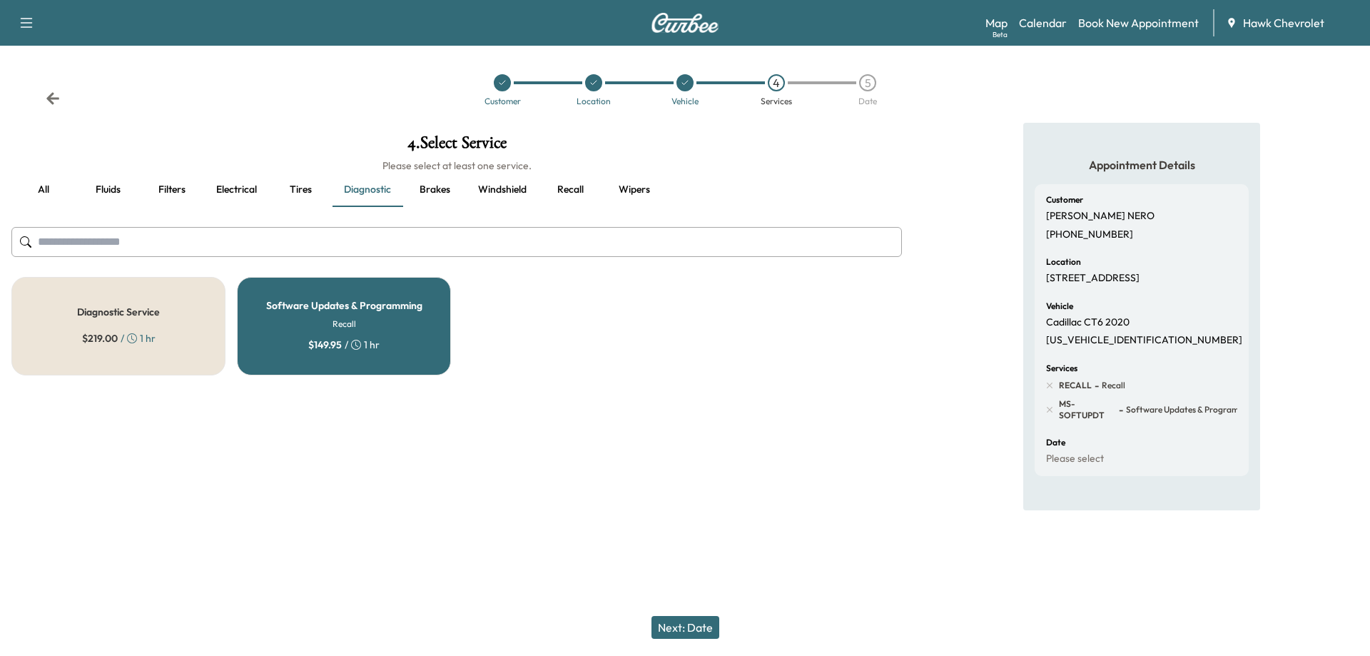
click at [294, 313] on div "Software Updates & Programming Recall $ 149.95 / 1 hr" at bounding box center [344, 326] width 214 height 98
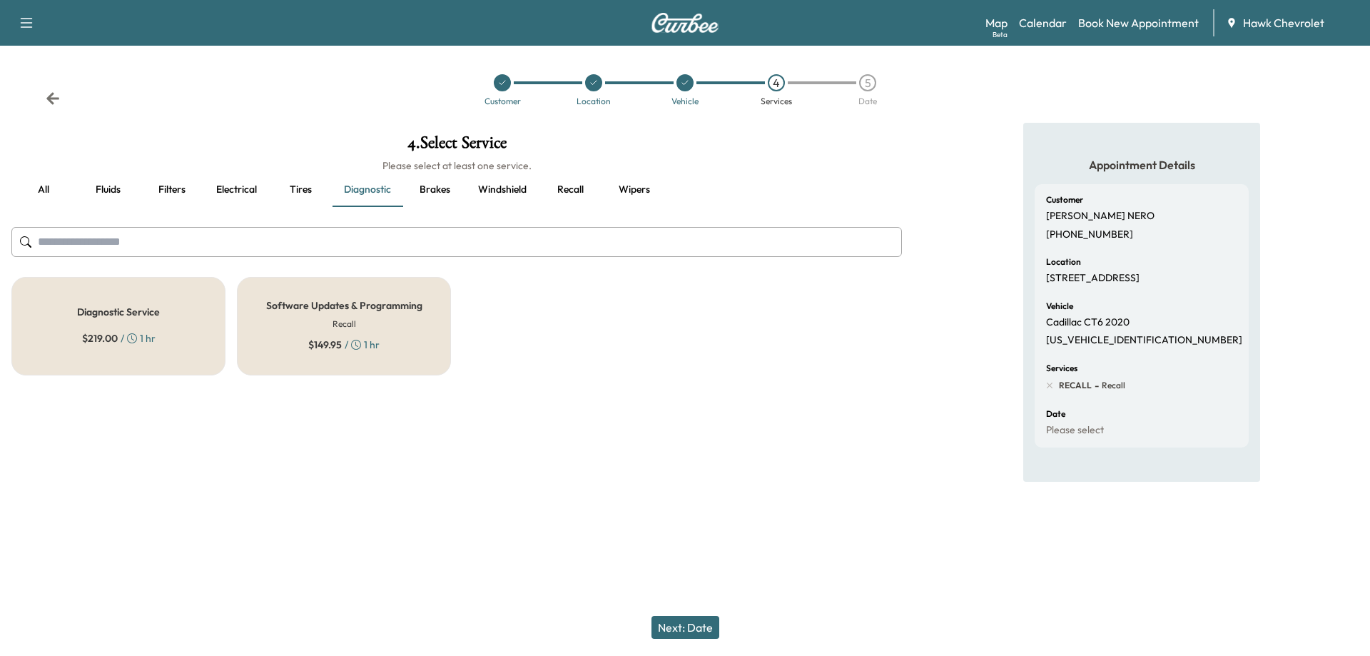
click at [153, 307] on h5 "Diagnostic Service" at bounding box center [118, 312] width 83 height 10
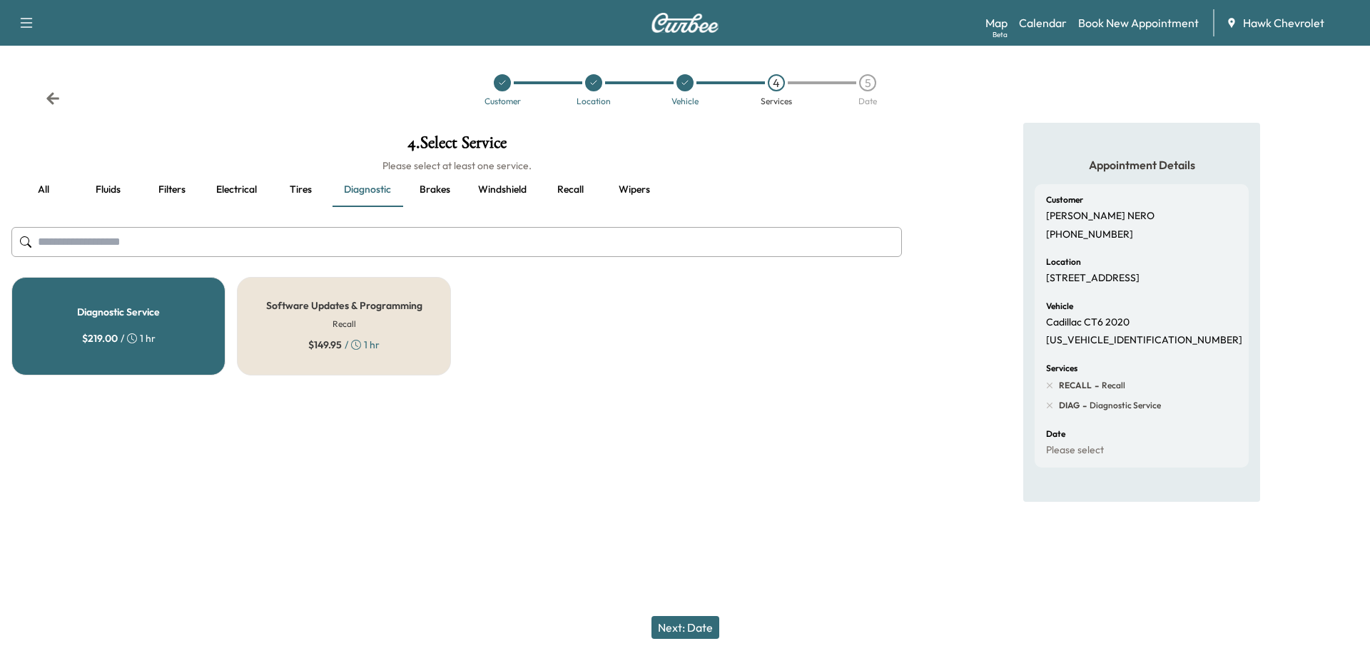
click at [689, 627] on button "Next: Date" at bounding box center [686, 627] width 68 height 23
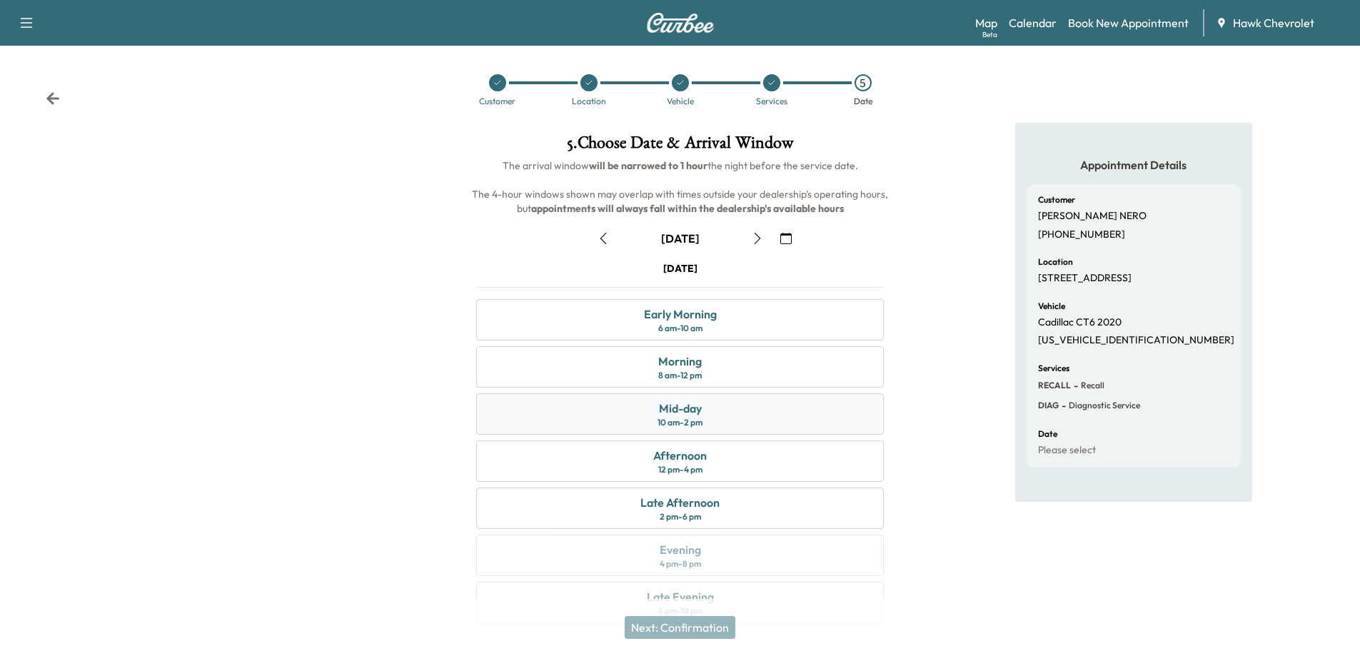
click at [717, 408] on div "Mid-day 10 am - 2 pm" at bounding box center [680, 413] width 408 height 41
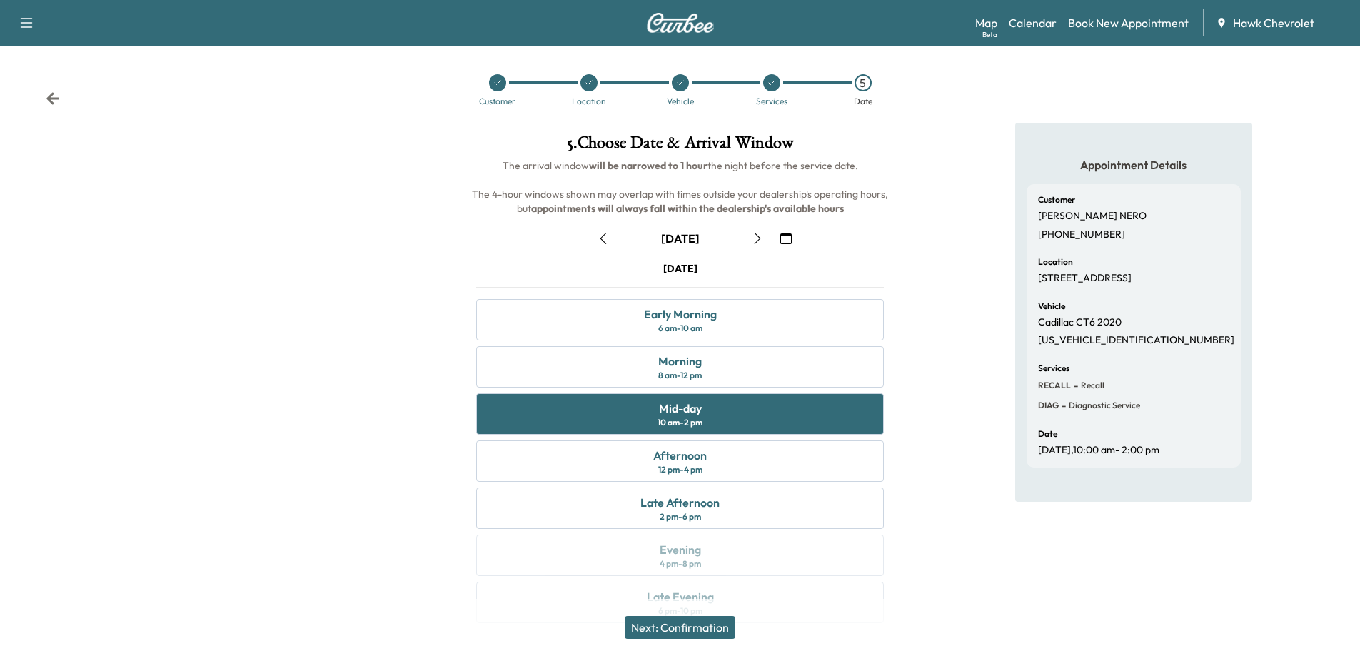
click at [665, 632] on button "Next: Confirmation" at bounding box center [679, 627] width 111 height 23
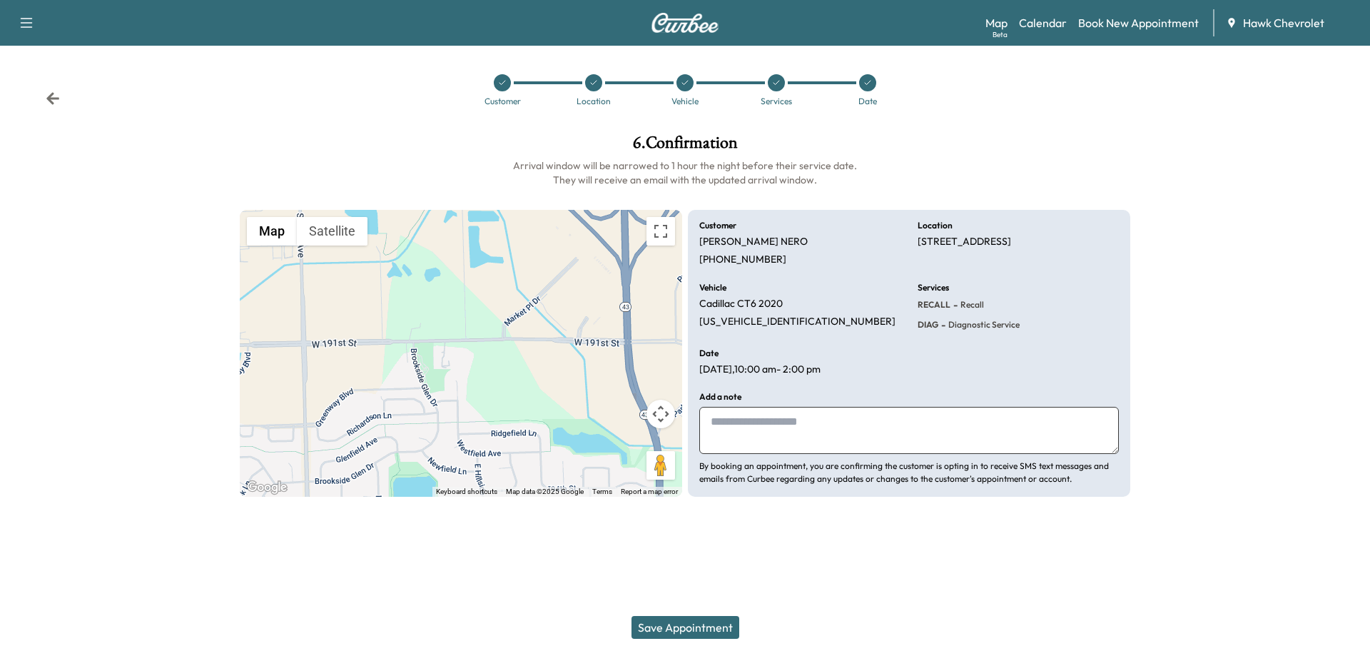
click at [801, 421] on textarea at bounding box center [909, 430] width 420 height 47
type textarea "*"
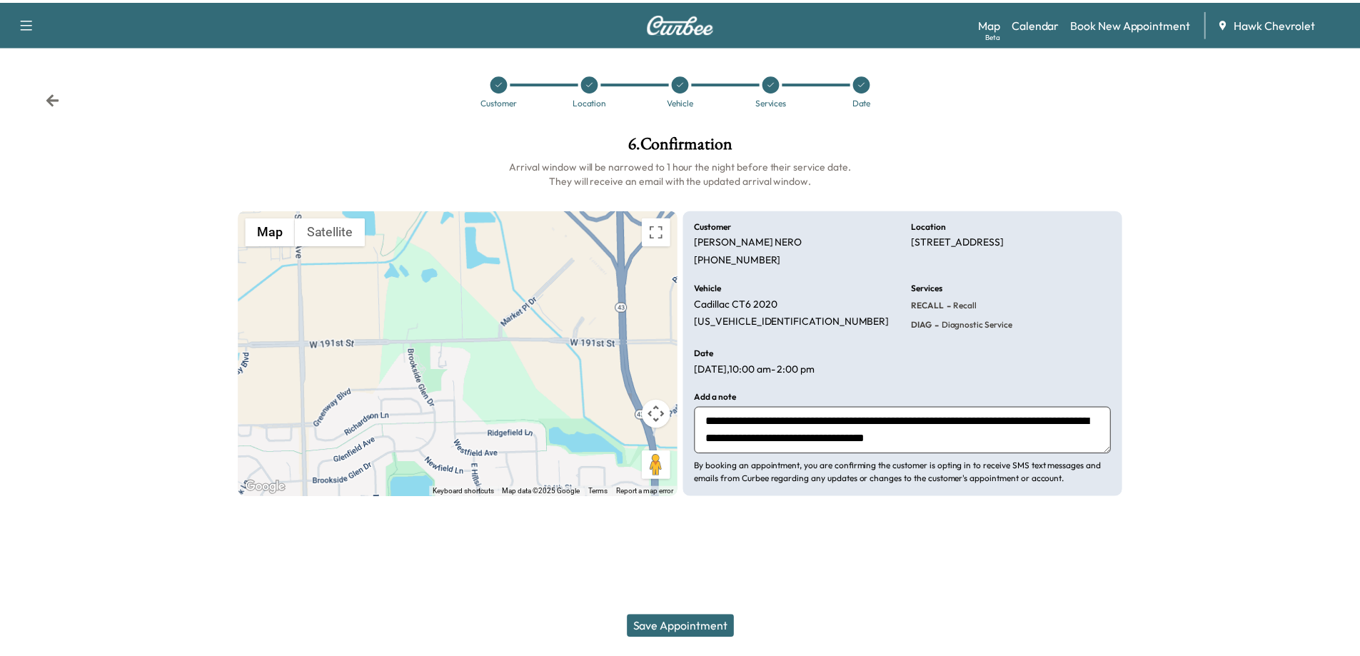
scroll to position [11, 0]
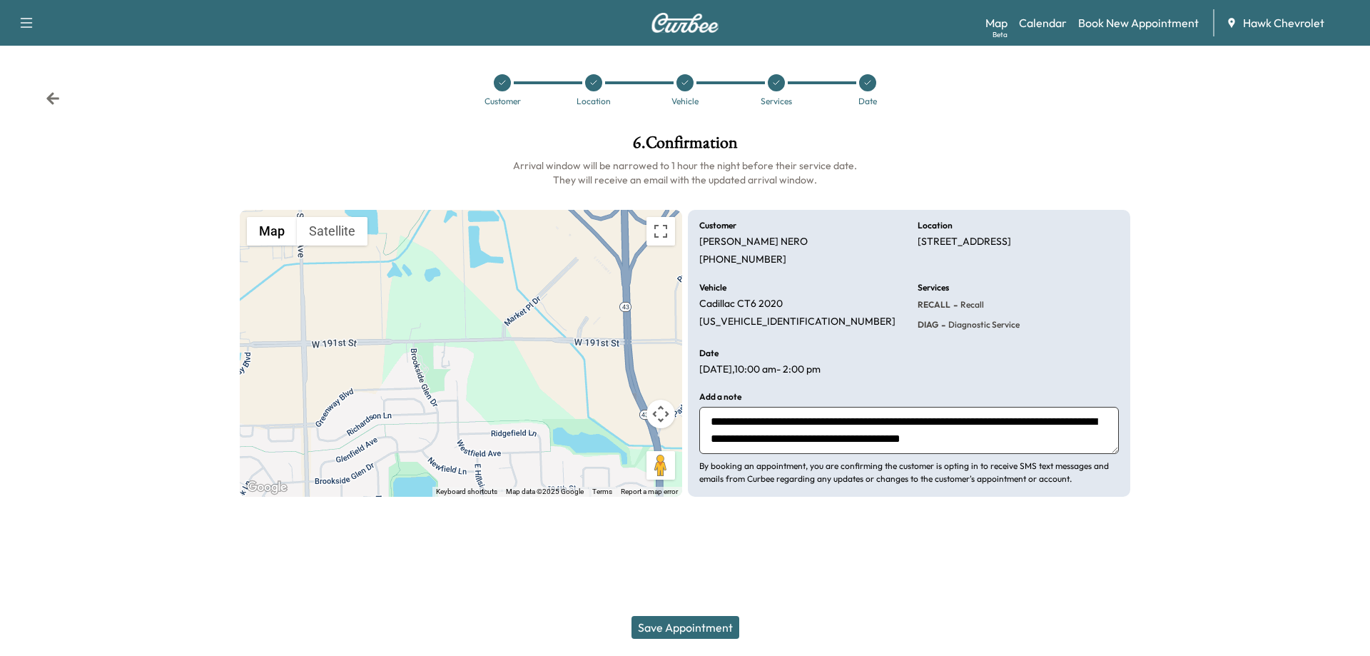
type textarea "**********"
click at [677, 628] on button "Save Appointment" at bounding box center [686, 627] width 108 height 23
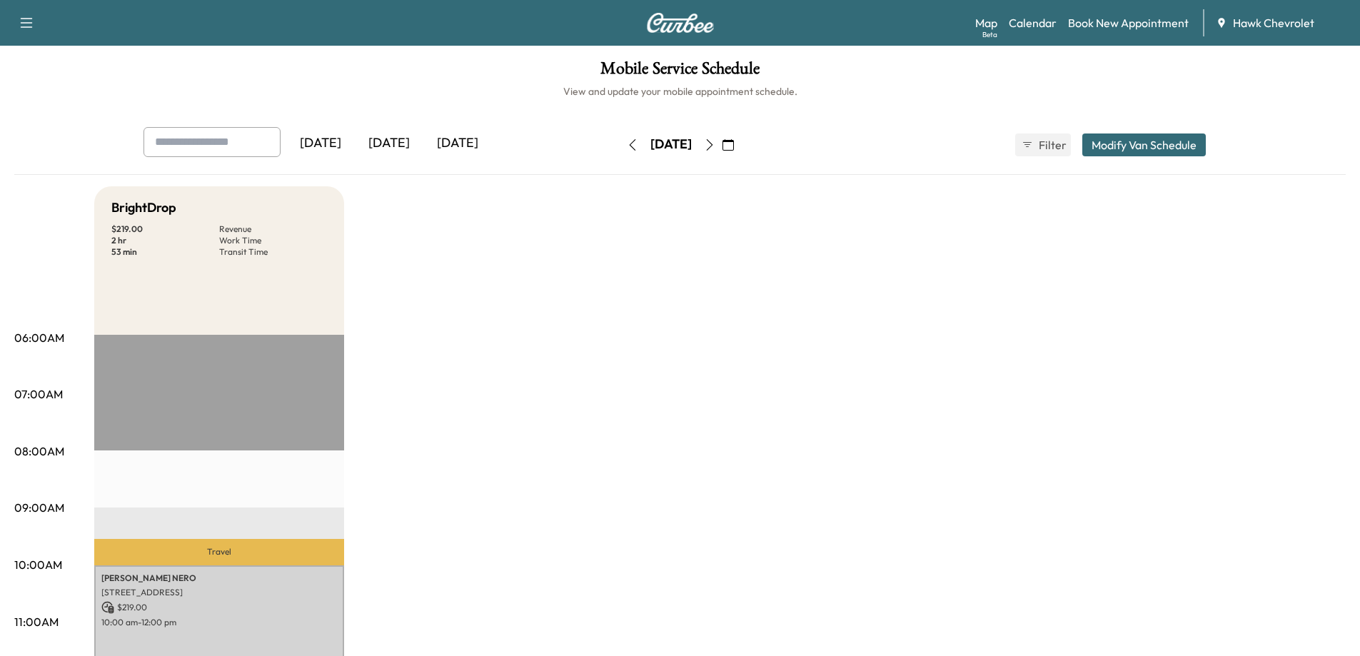
click at [627, 143] on icon "button" at bounding box center [632, 144] width 11 height 11
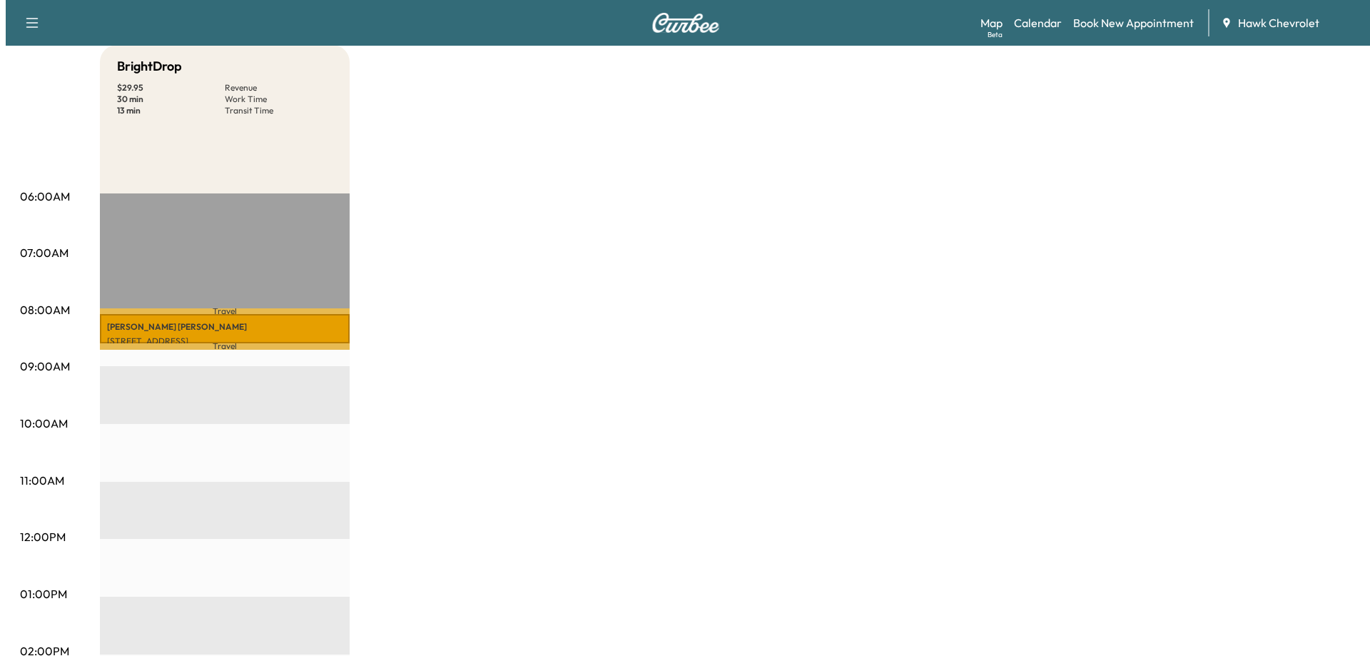
scroll to position [143, 0]
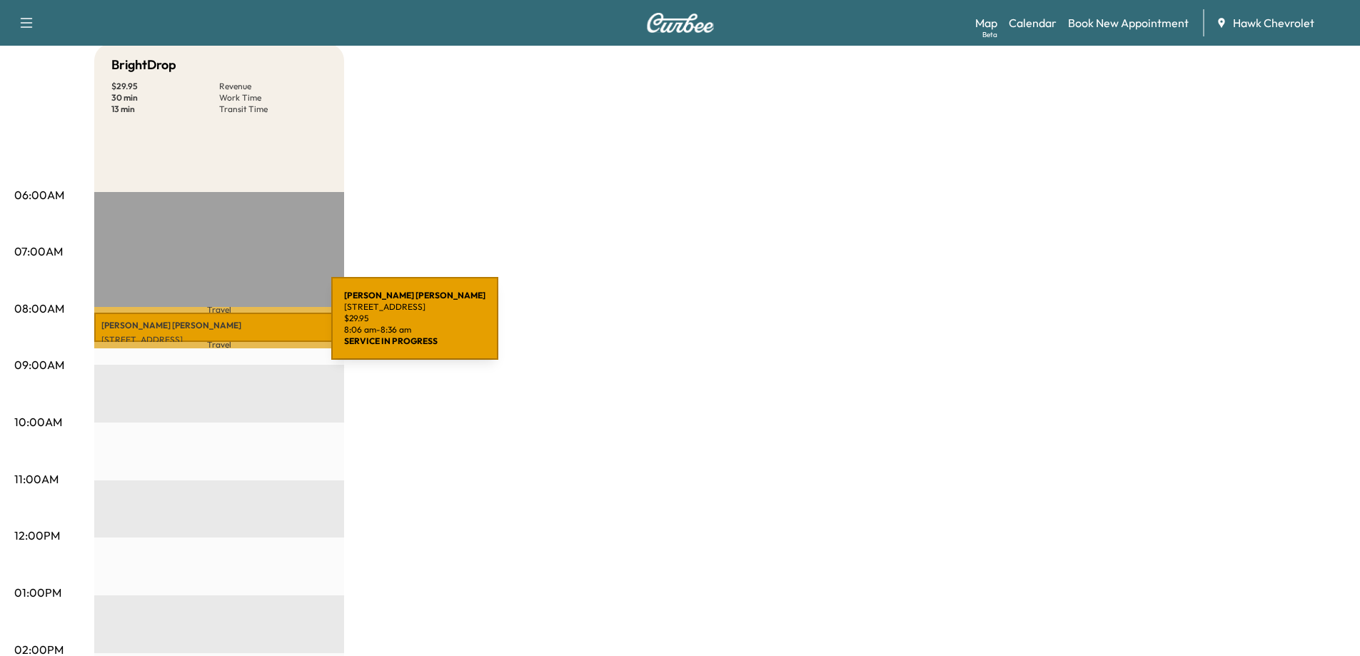
click at [224, 327] on p "[PERSON_NAME]" at bounding box center [219, 325] width 236 height 11
